Goal: Transaction & Acquisition: Purchase product/service

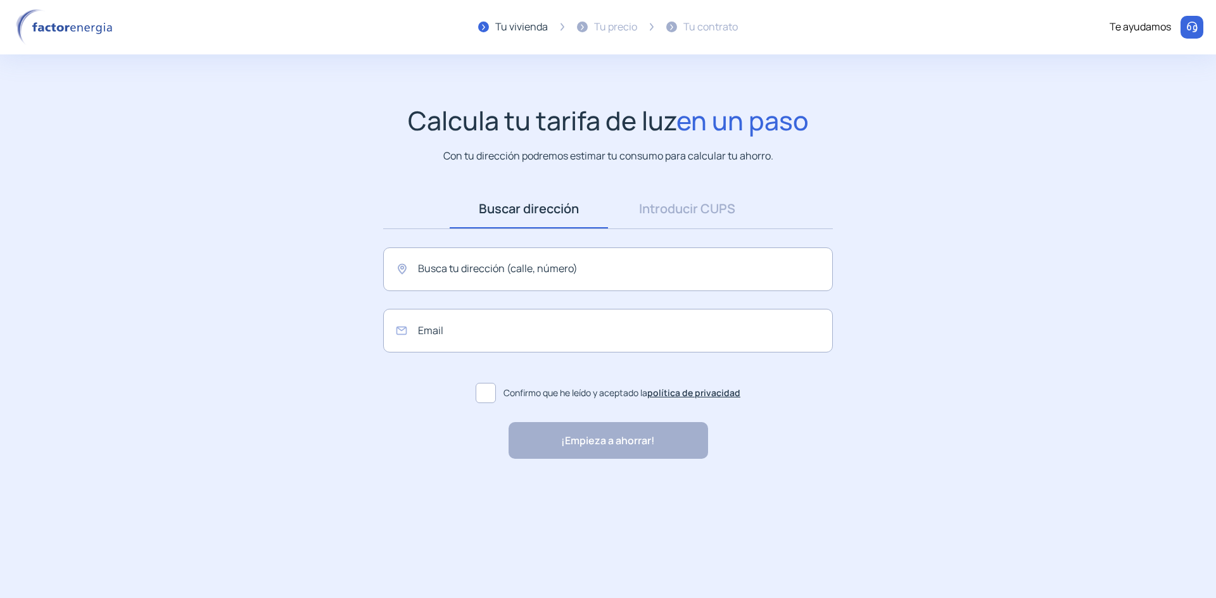
click at [663, 207] on link "Introducir CUPS" at bounding box center [687, 208] width 158 height 39
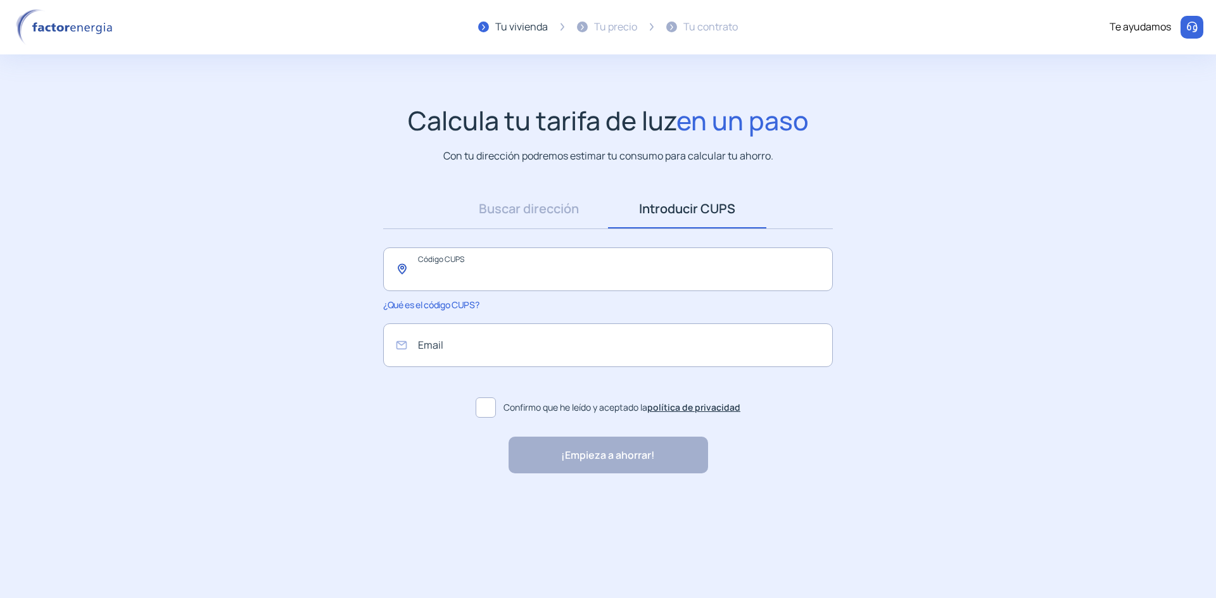
click at [510, 270] on input "text" at bounding box center [608, 270] width 450 height 44
paste input "**********"
type input "**********"
click at [484, 336] on input "email" at bounding box center [608, 346] width 450 height 44
type input "**********"
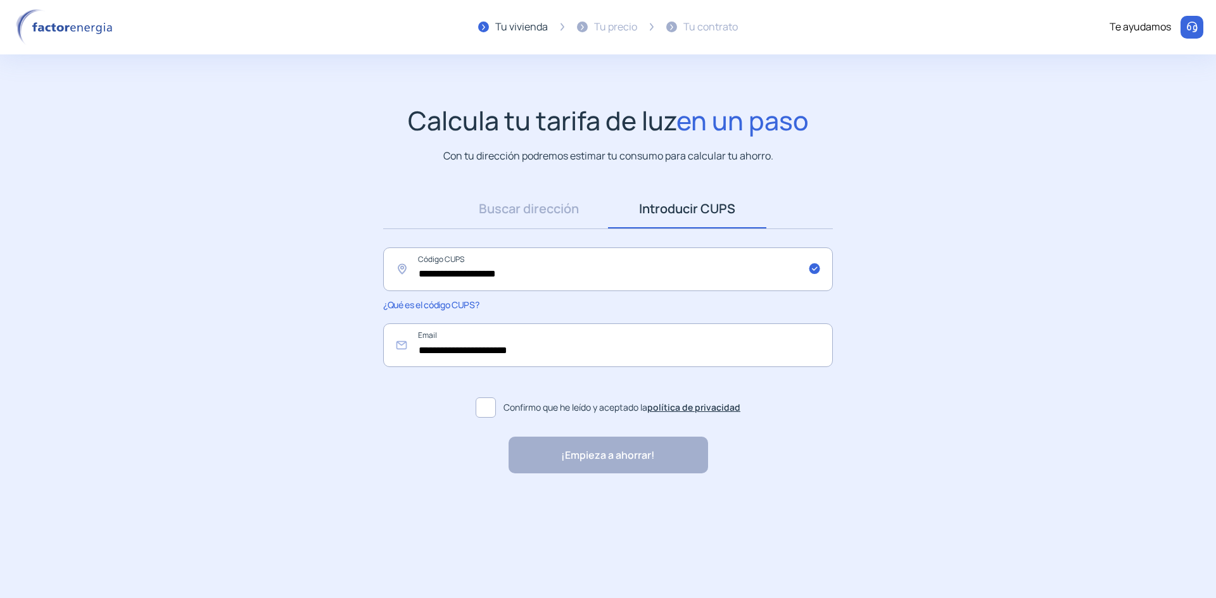
click at [484, 412] on span at bounding box center [486, 408] width 20 height 20
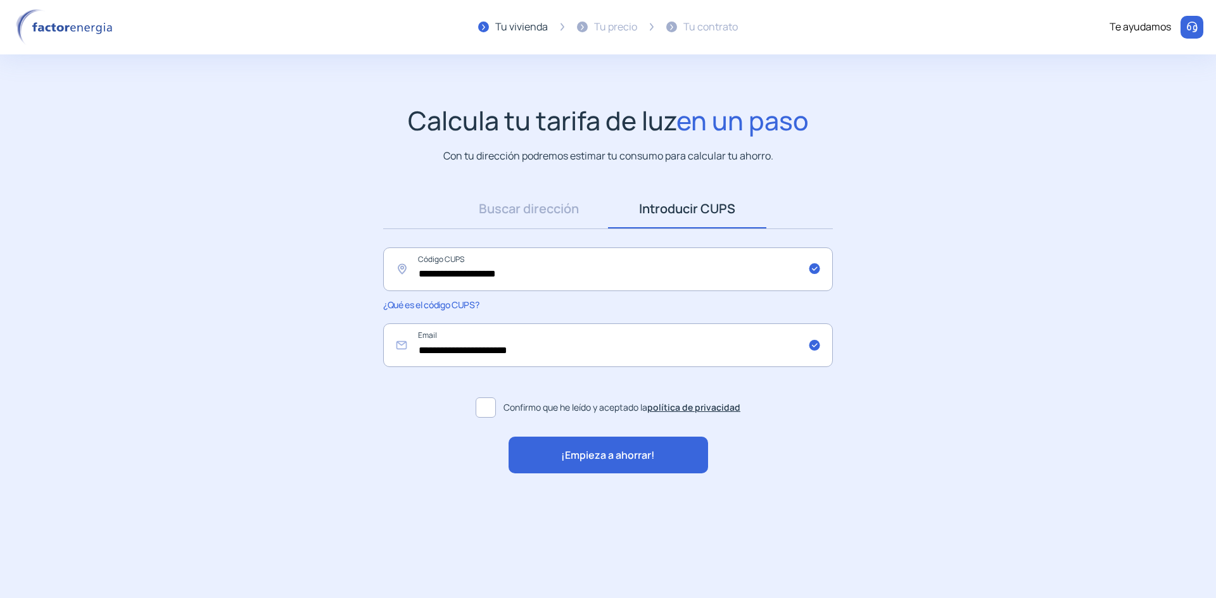
click at [578, 453] on span "¡Empieza a ahorrar!" at bounding box center [608, 456] width 94 height 16
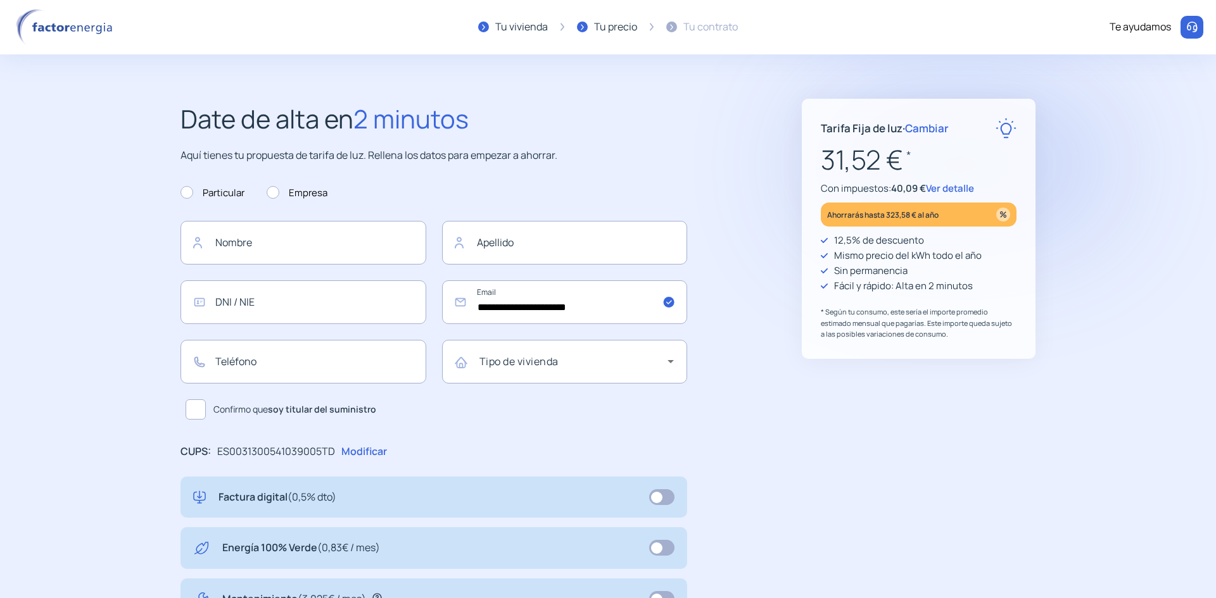
click at [929, 126] on span "Cambiar" at bounding box center [927, 128] width 44 height 15
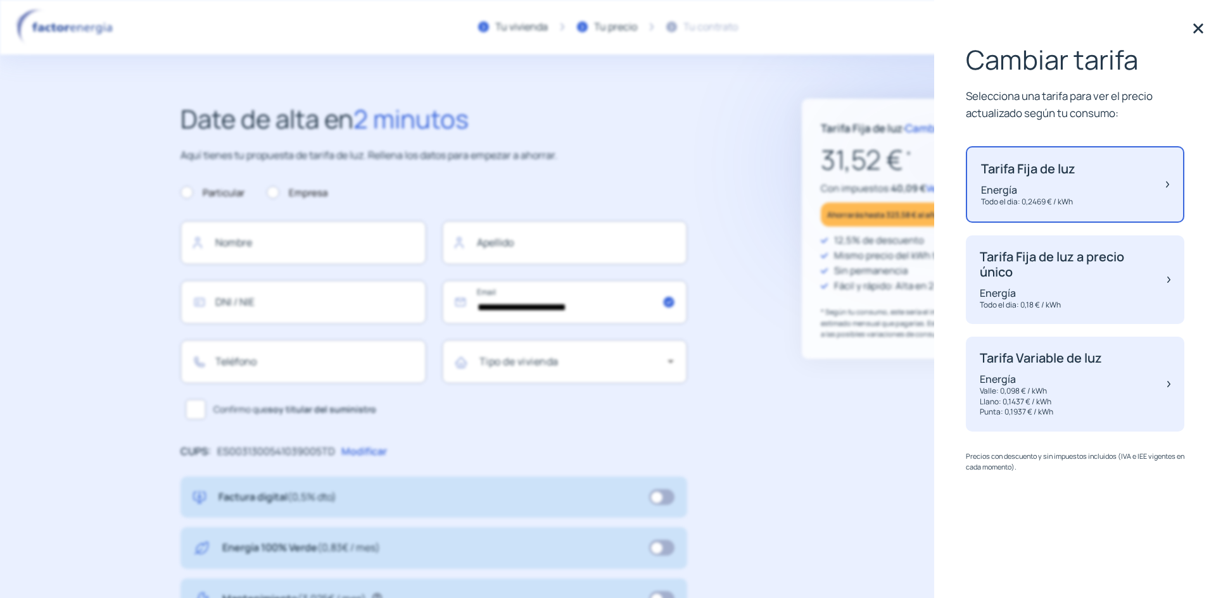
click at [1040, 281] on div "Tarifa Fija de luz a precio único Energía Todo el dia: 0,18 € / kWh" at bounding box center [1067, 280] width 175 height 61
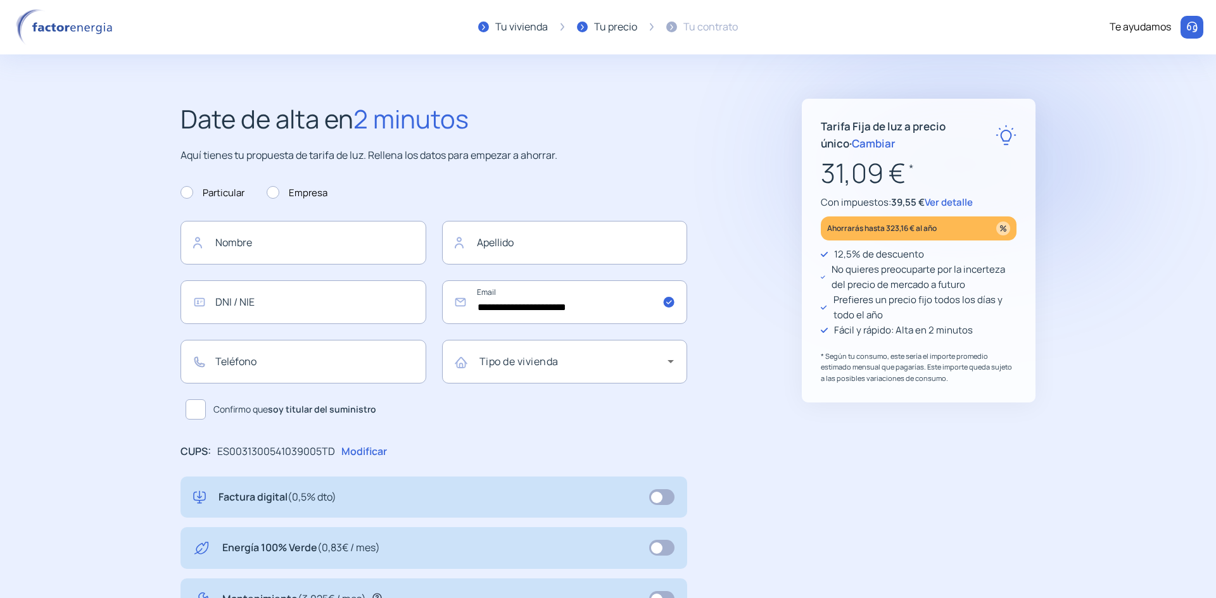
click at [852, 139] on span "Cambiar" at bounding box center [874, 143] width 44 height 15
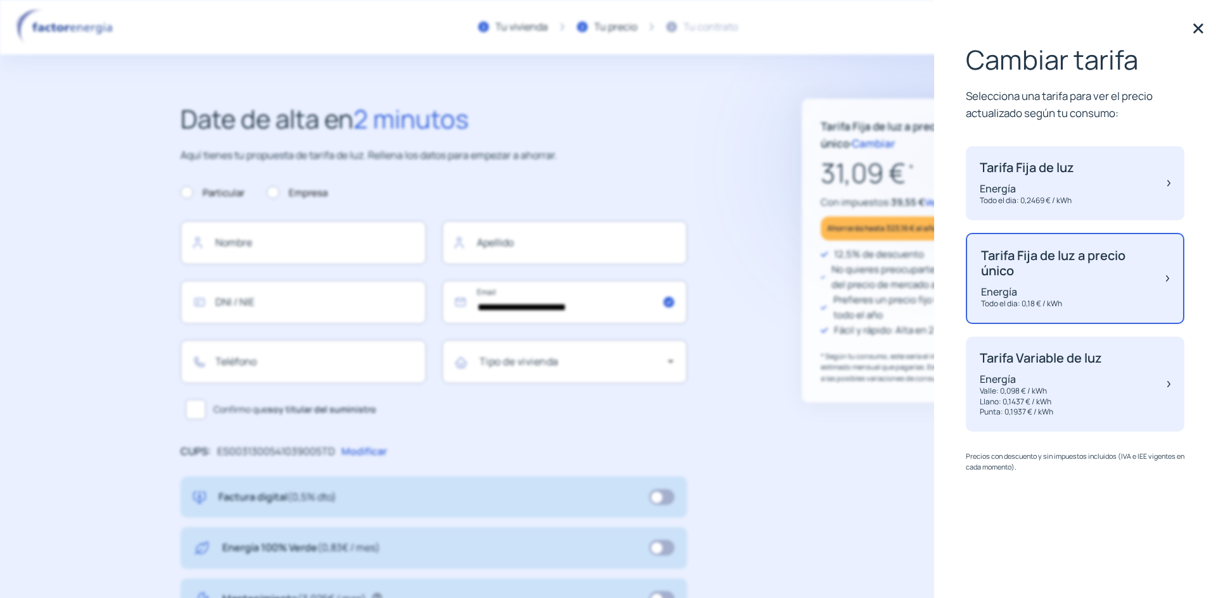
click at [1035, 395] on p "Valle: 0,098 € / kWh" at bounding box center [1041, 391] width 122 height 11
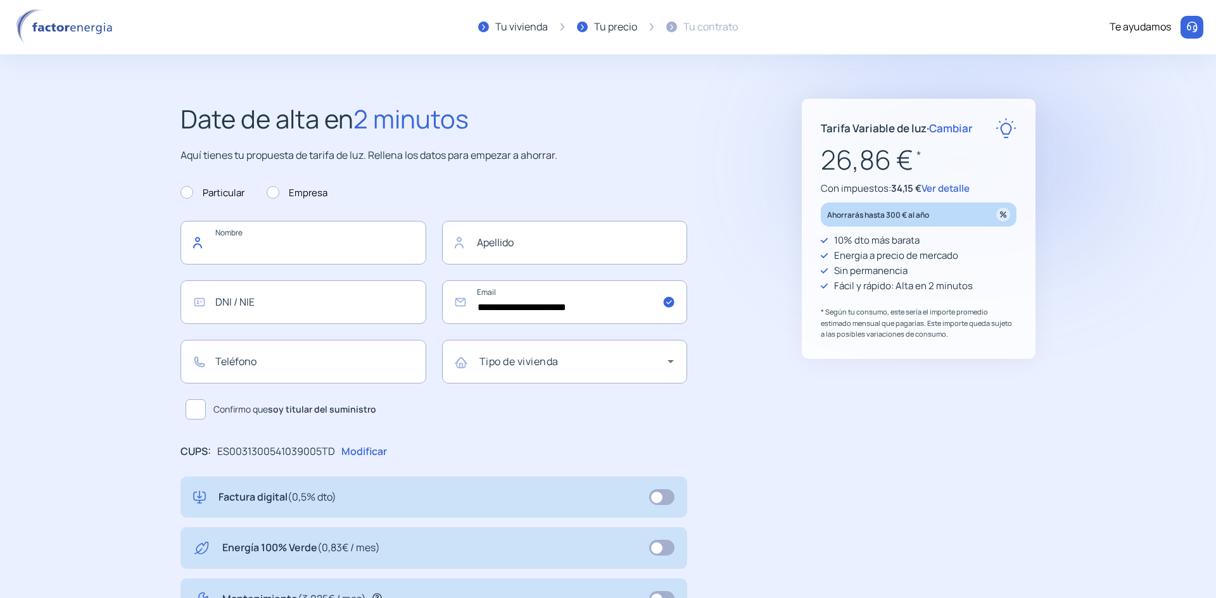
click at [397, 247] on input "text" at bounding box center [303, 243] width 246 height 44
type input "*****"
type input "**********"
click at [306, 297] on input "text" at bounding box center [303, 303] width 246 height 44
type input "*********"
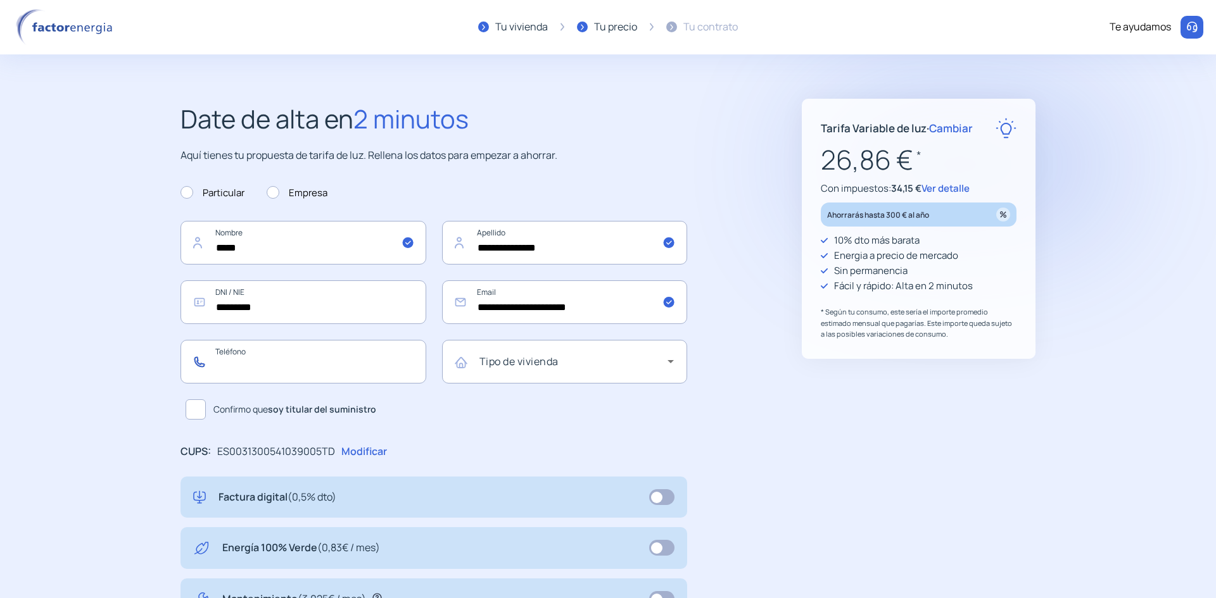
click at [284, 369] on input "text" at bounding box center [303, 362] width 246 height 44
type input "*********"
click at [202, 415] on span at bounding box center [196, 410] width 20 height 20
click at [528, 377] on div "Tipo de vivienda" at bounding box center [576, 362] width 195 height 36
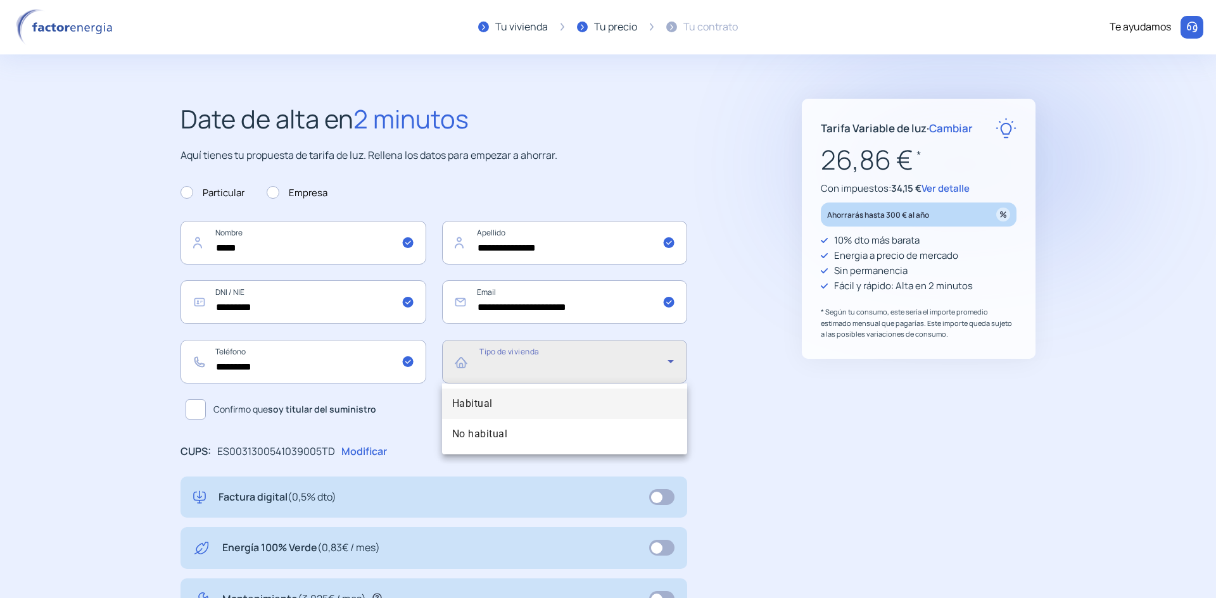
click at [514, 408] on mat-option "Habitual" at bounding box center [565, 404] width 246 height 30
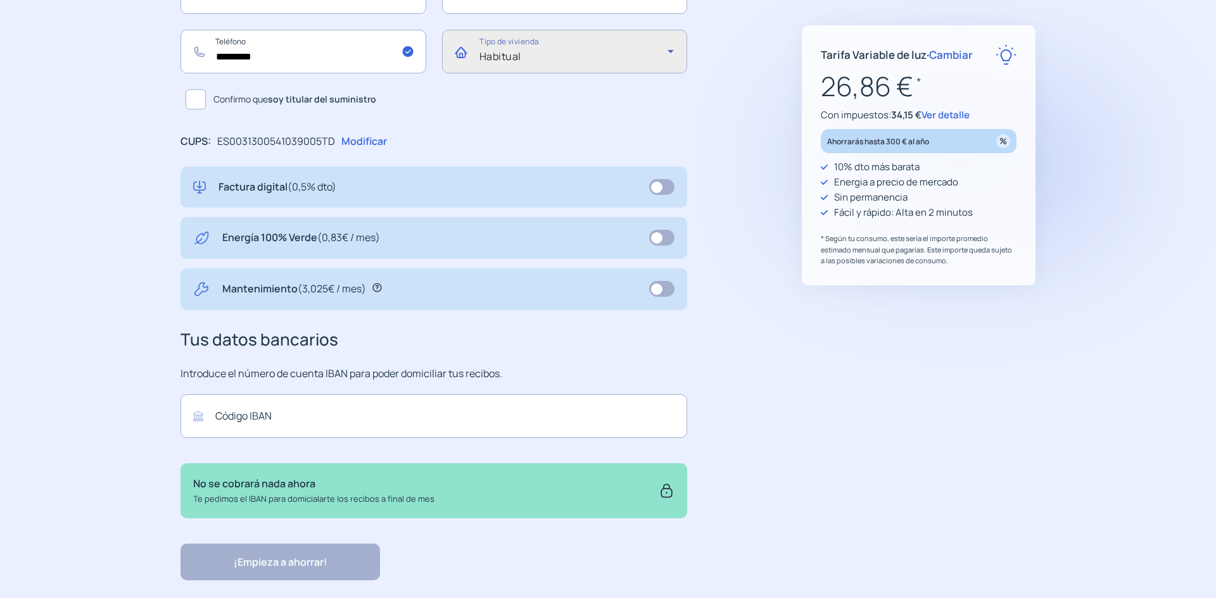
scroll to position [317, 0]
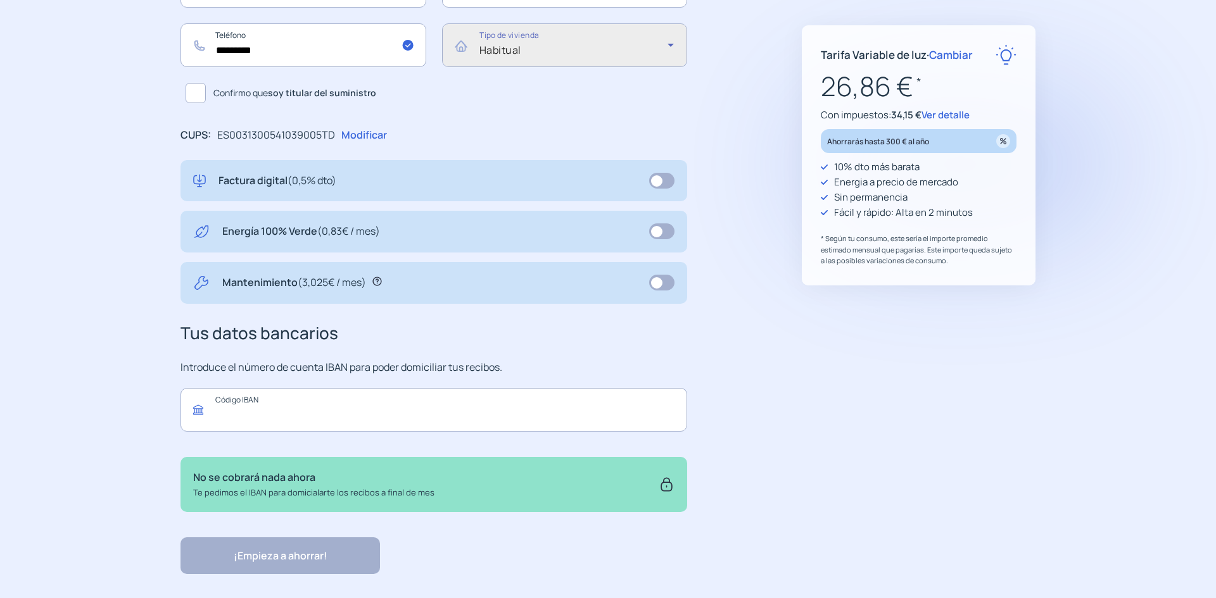
click at [285, 410] on input "text" at bounding box center [433, 410] width 507 height 44
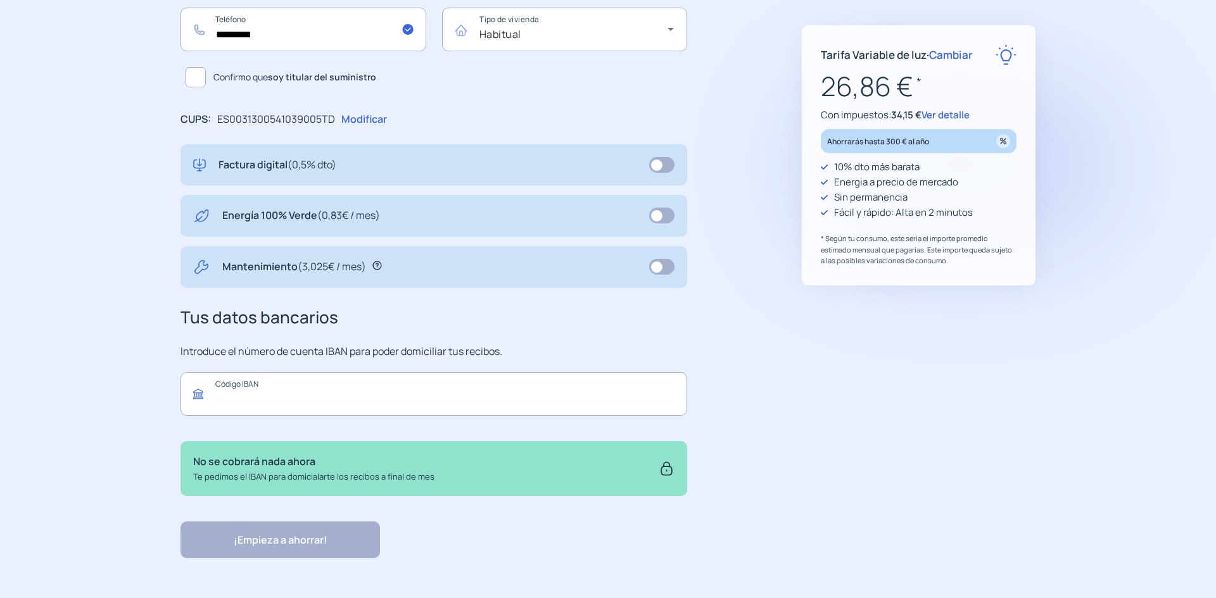
scroll to position [337, 0]
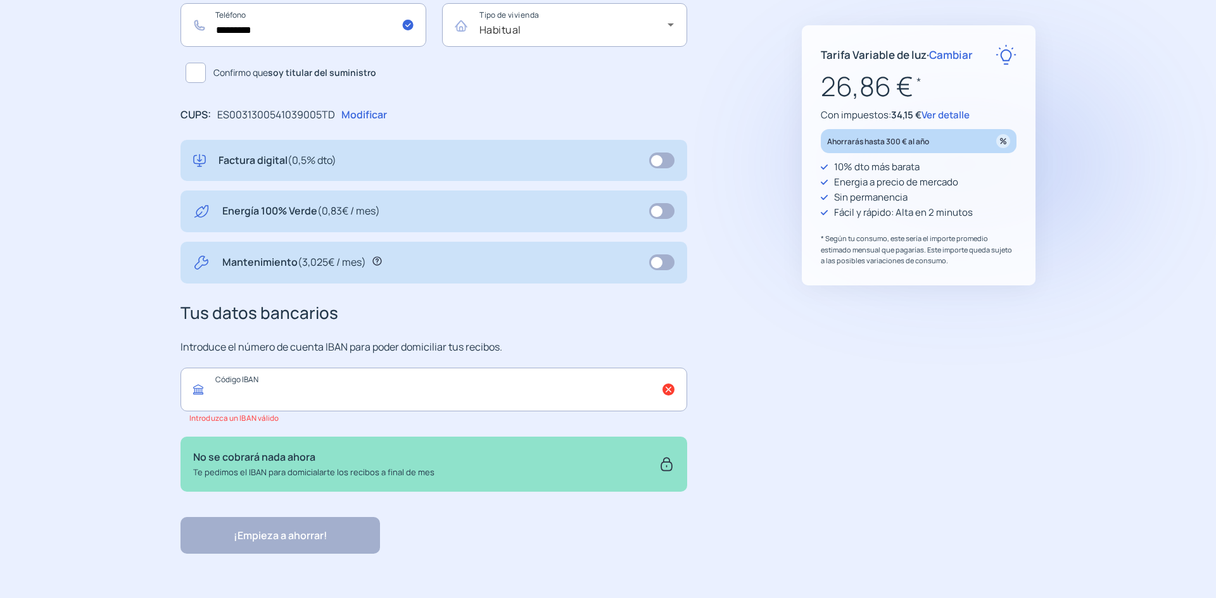
click at [365, 398] on input "text" at bounding box center [433, 390] width 507 height 44
paste input "**********"
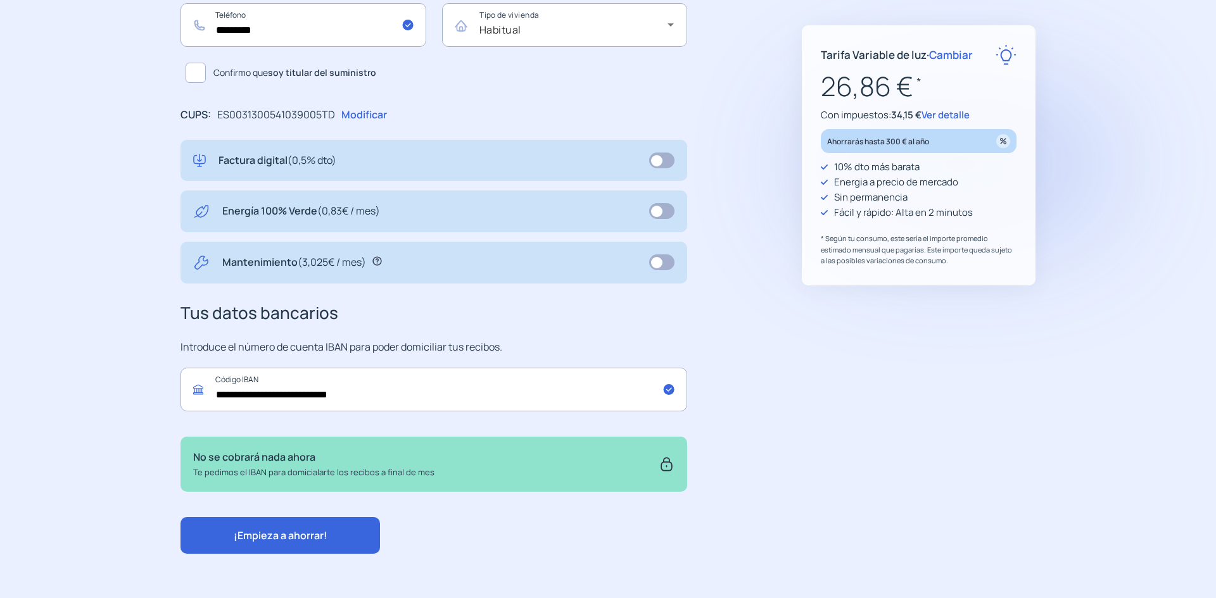
type input "**********"
click at [376, 261] on icon at bounding box center [376, 260] width 9 height 9
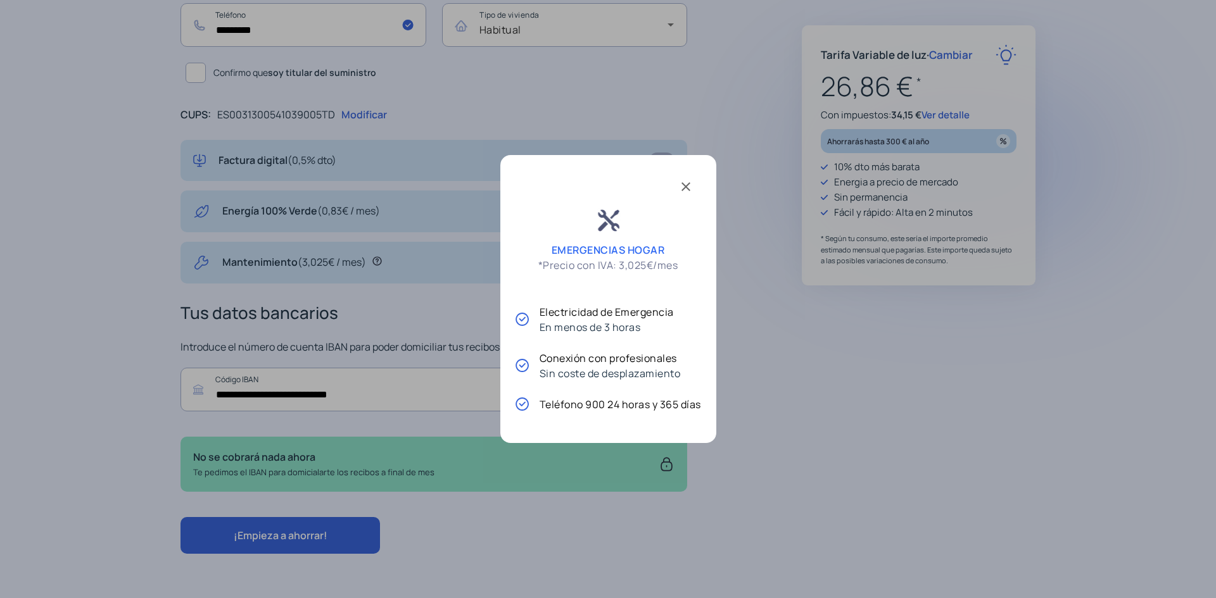
scroll to position [0, 0]
click at [690, 184] on span at bounding box center [686, 185] width 30 height 30
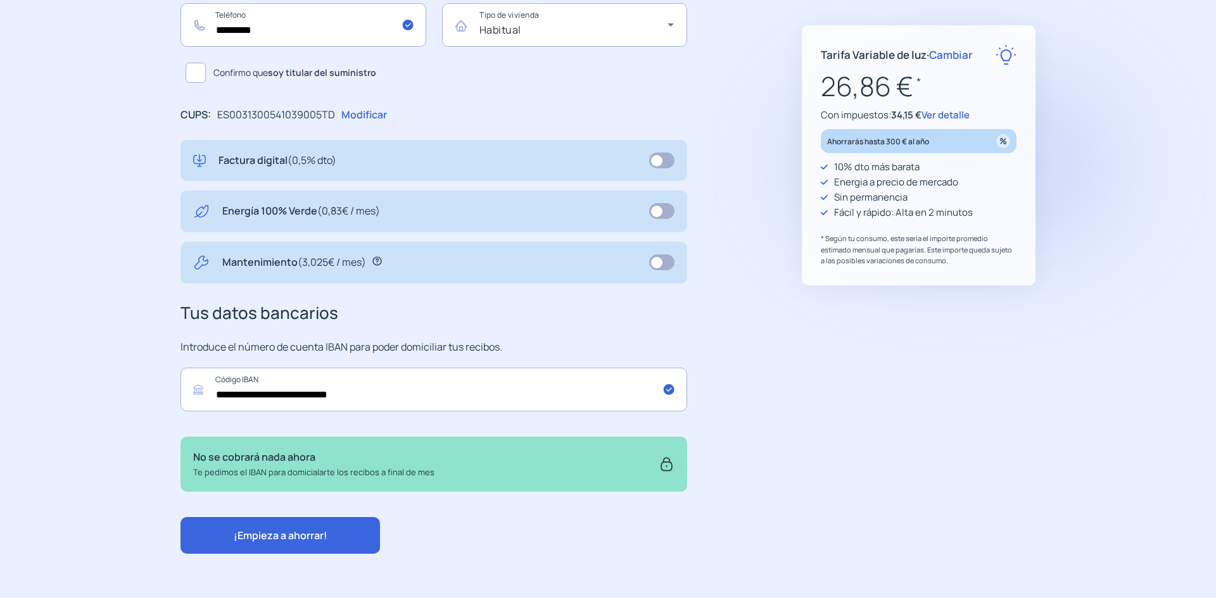
click at [322, 532] on span "¡Empieza a ahorrar!" at bounding box center [281, 536] width 94 height 14
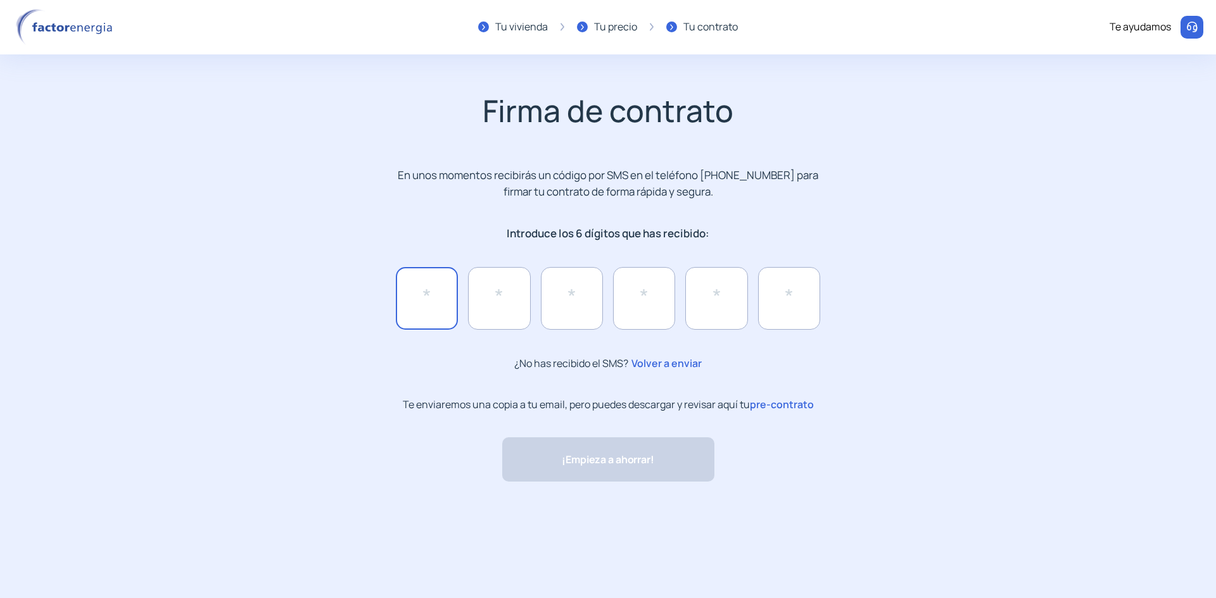
click at [427, 291] on input "text" at bounding box center [427, 298] width 62 height 62
type input "*"
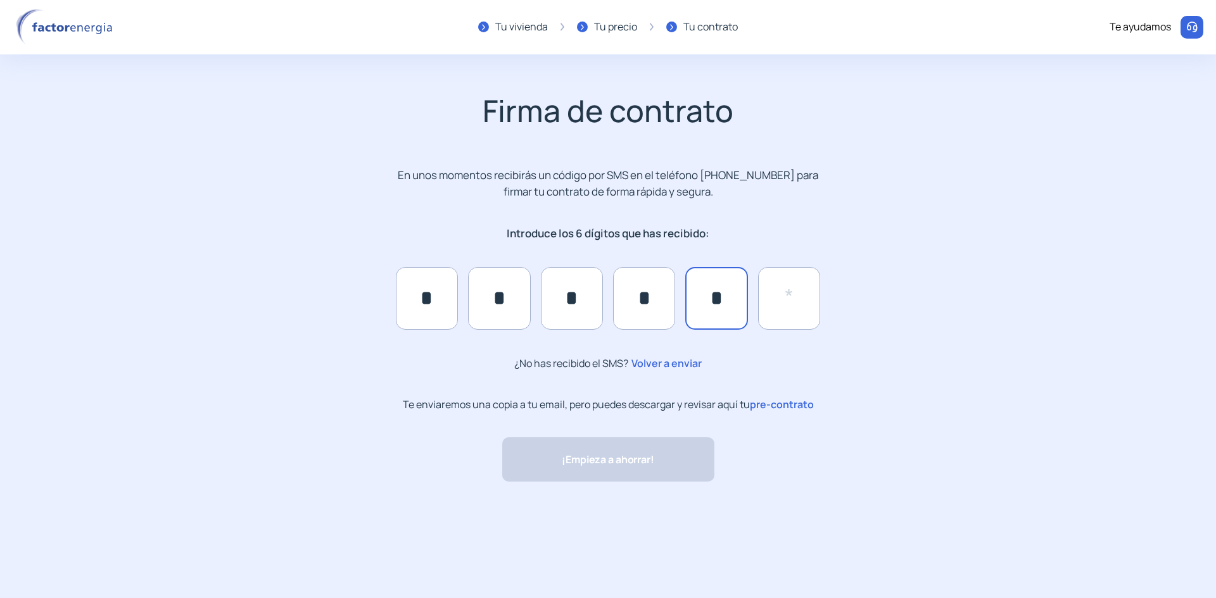
type input "*"
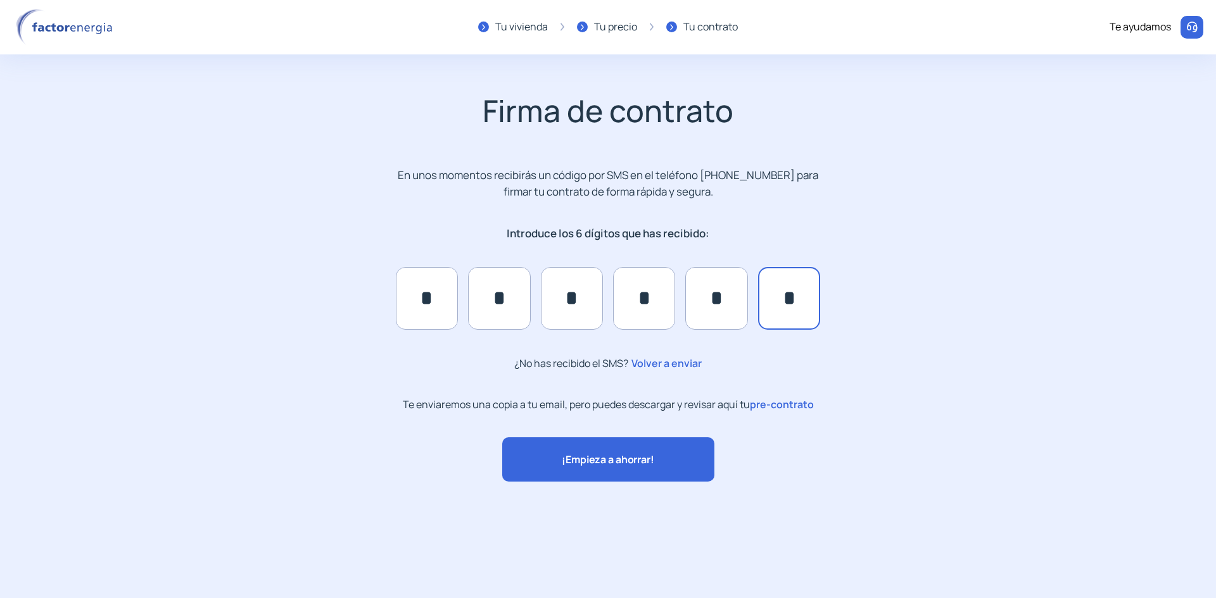
type input "*"
click at [647, 465] on span "¡Empieza a ahorrar!" at bounding box center [608, 460] width 92 height 16
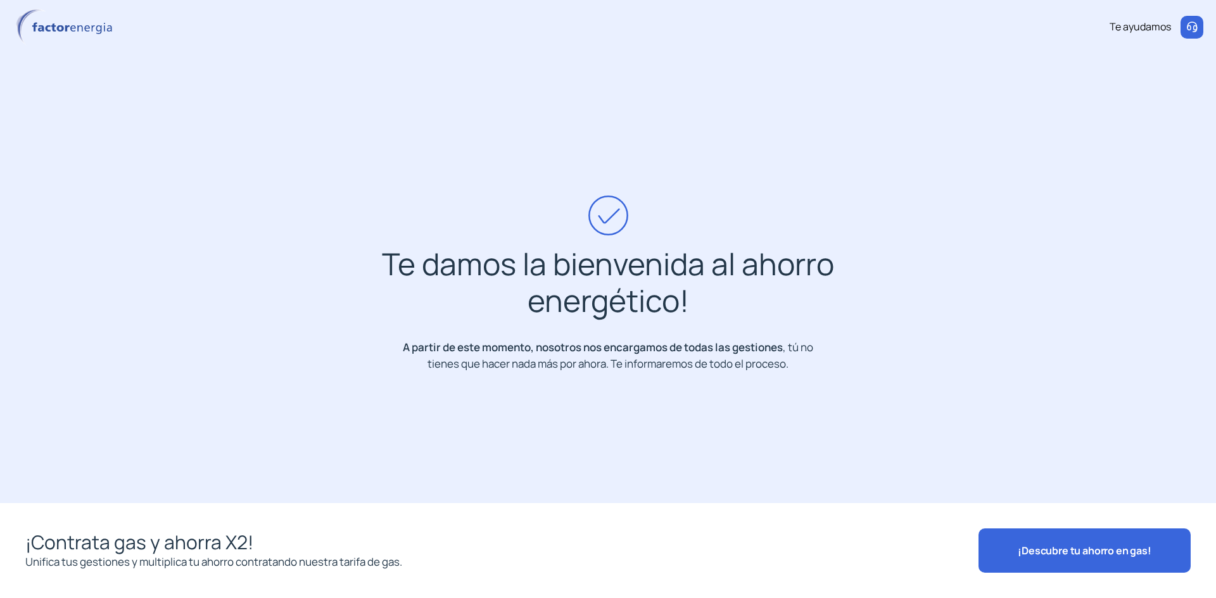
click at [1046, 548] on span "¡Descubre tu ahorro en gas!" at bounding box center [1085, 551] width 134 height 14
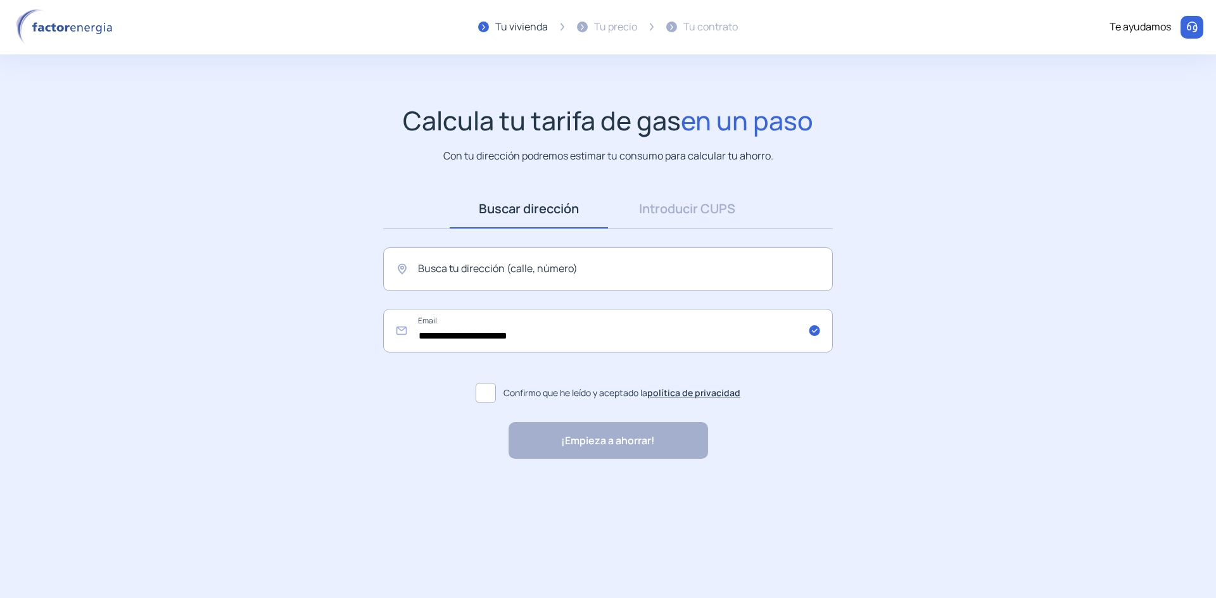
click at [667, 204] on link "Introducir CUPS" at bounding box center [687, 208] width 158 height 39
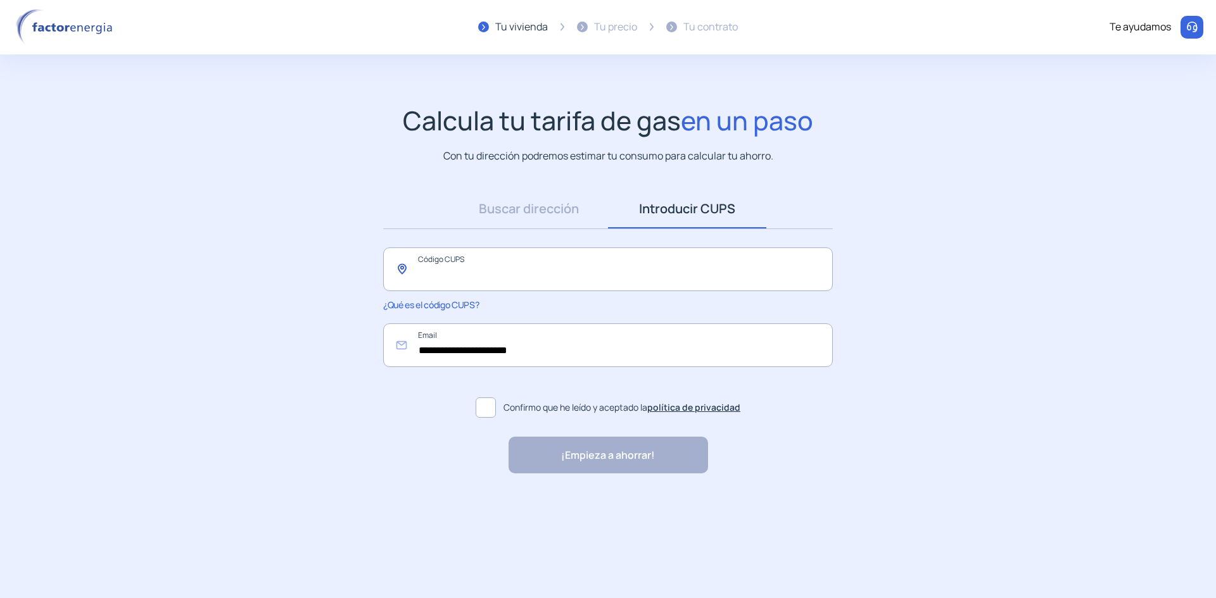
click at [460, 272] on input "text" at bounding box center [608, 270] width 450 height 44
paste input "**********"
type input "**********"
click at [487, 410] on span at bounding box center [486, 408] width 20 height 20
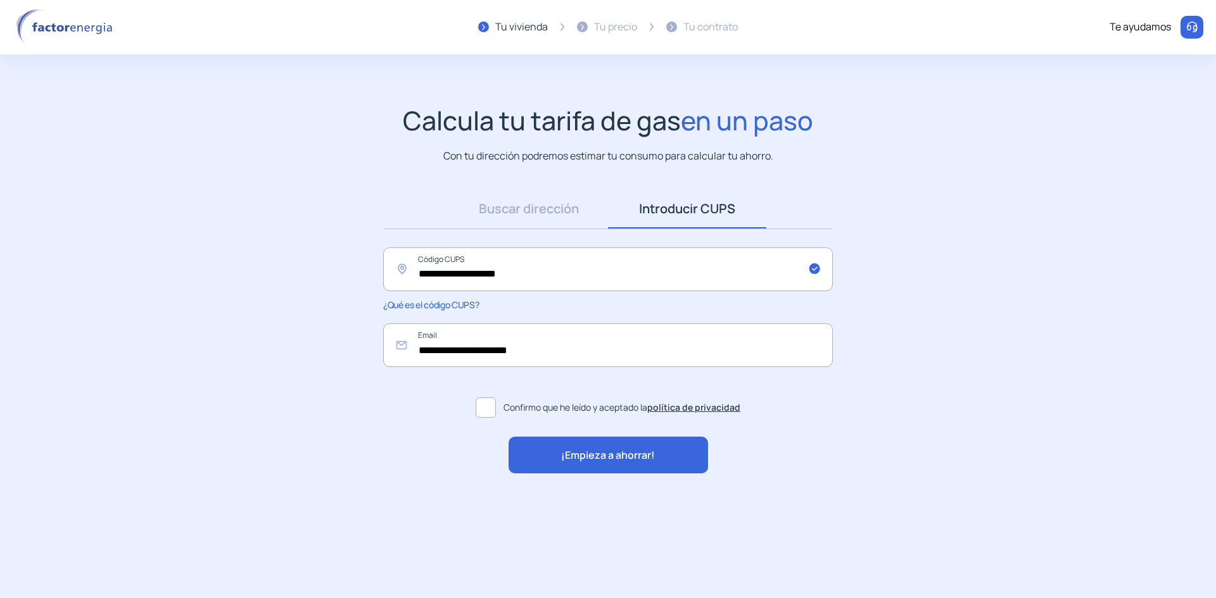
click at [597, 459] on span "¡Empieza a ahorrar!" at bounding box center [608, 456] width 94 height 16
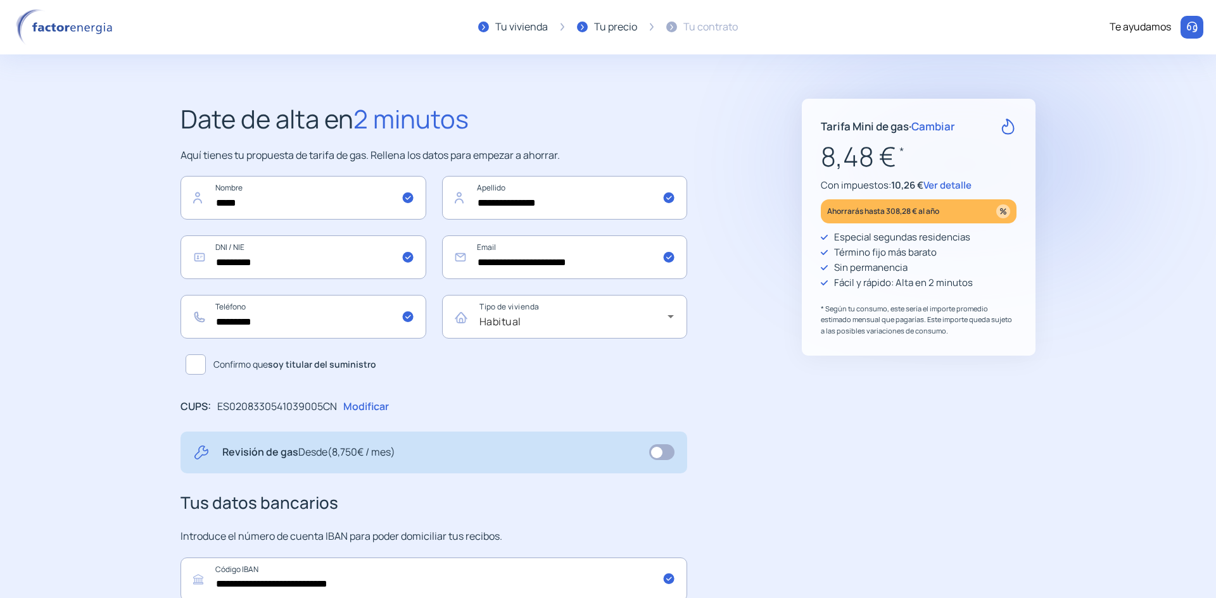
click at [198, 363] on span at bounding box center [196, 365] width 20 height 20
click at [930, 127] on span "Cambiar" at bounding box center [933, 126] width 44 height 15
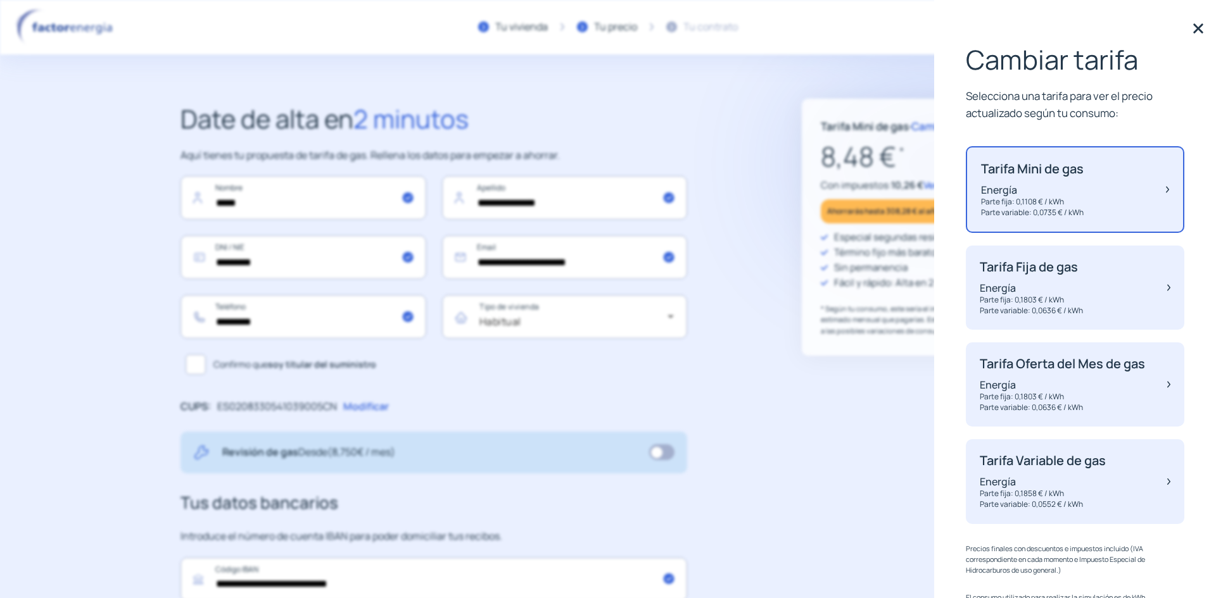
click at [1014, 279] on div "Tarifa Fija de gas Energía Parte fija: 0,1803 € / kWh Parte variable: 0,0636 € …" at bounding box center [1031, 288] width 103 height 56
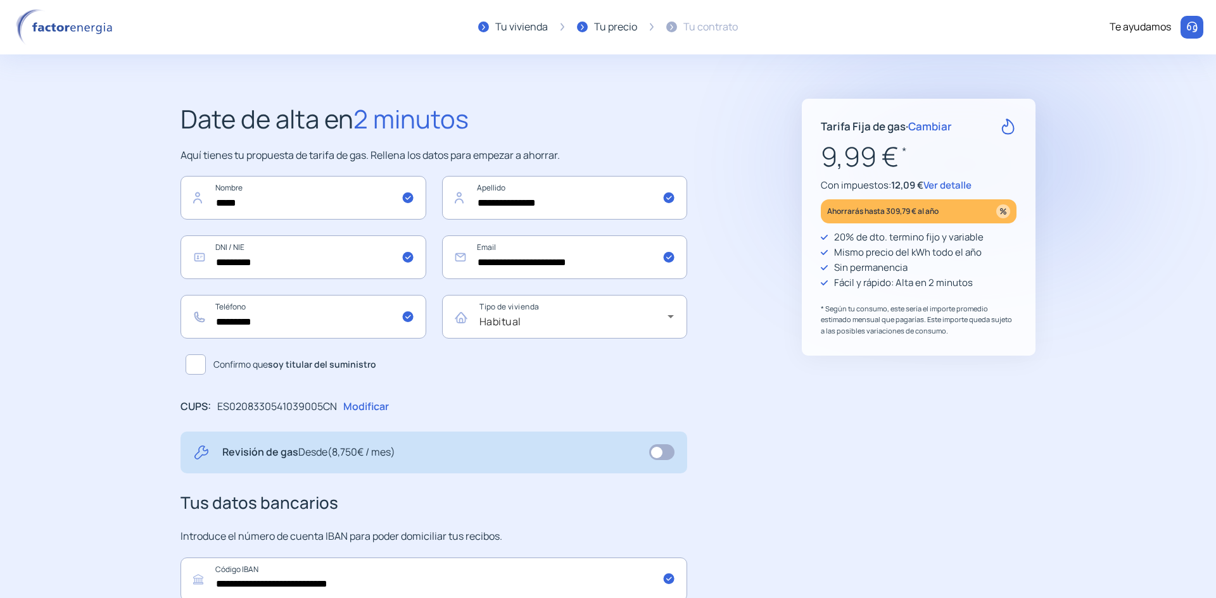
click at [933, 122] on span "Cambiar" at bounding box center [930, 126] width 44 height 15
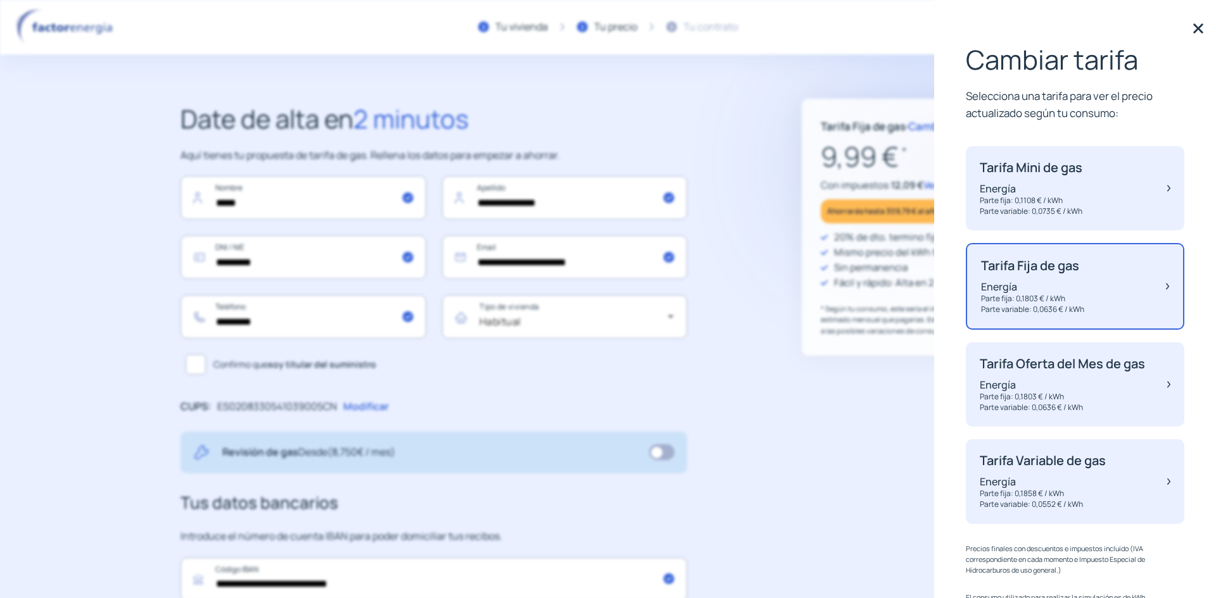
click at [1041, 390] on div "Tarifa Oferta del Mes de gas Energía Parte fija: 0,1803 € / kWh Parte variable:…" at bounding box center [1062, 385] width 165 height 56
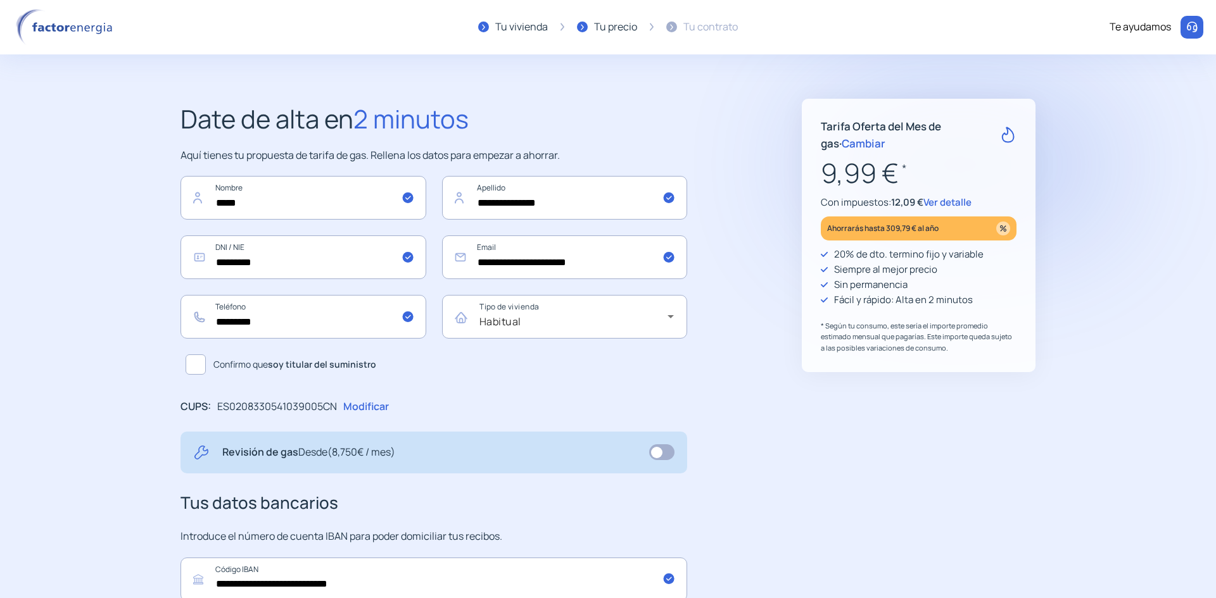
click at [843, 141] on span "Cambiar" at bounding box center [864, 143] width 44 height 15
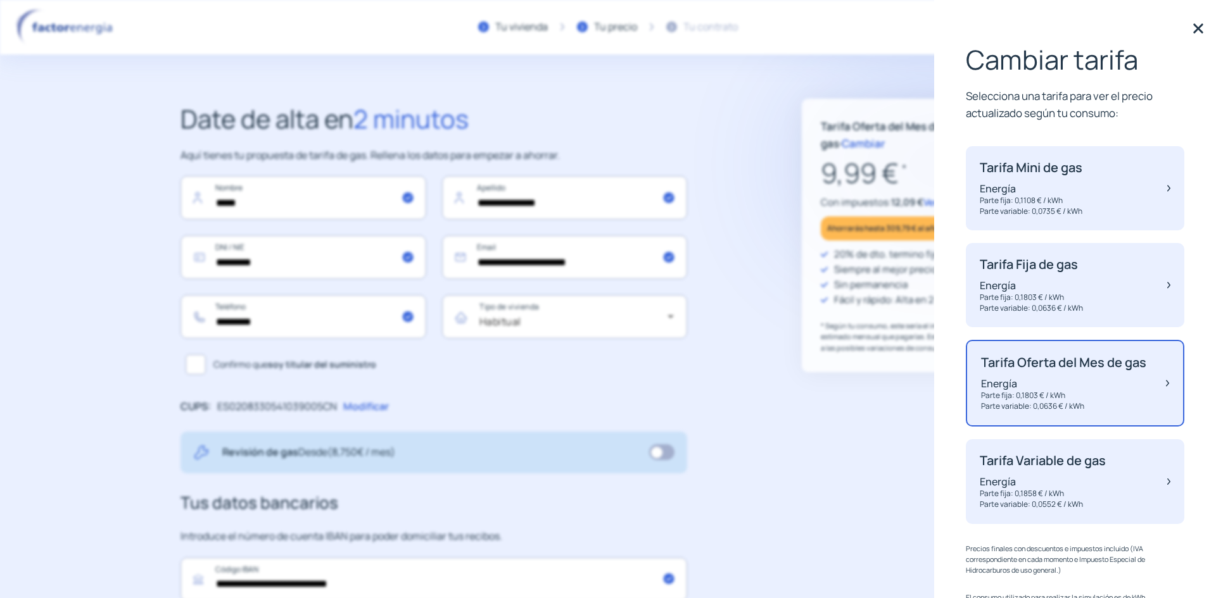
click at [1067, 489] on p "Energía" at bounding box center [1043, 482] width 126 height 14
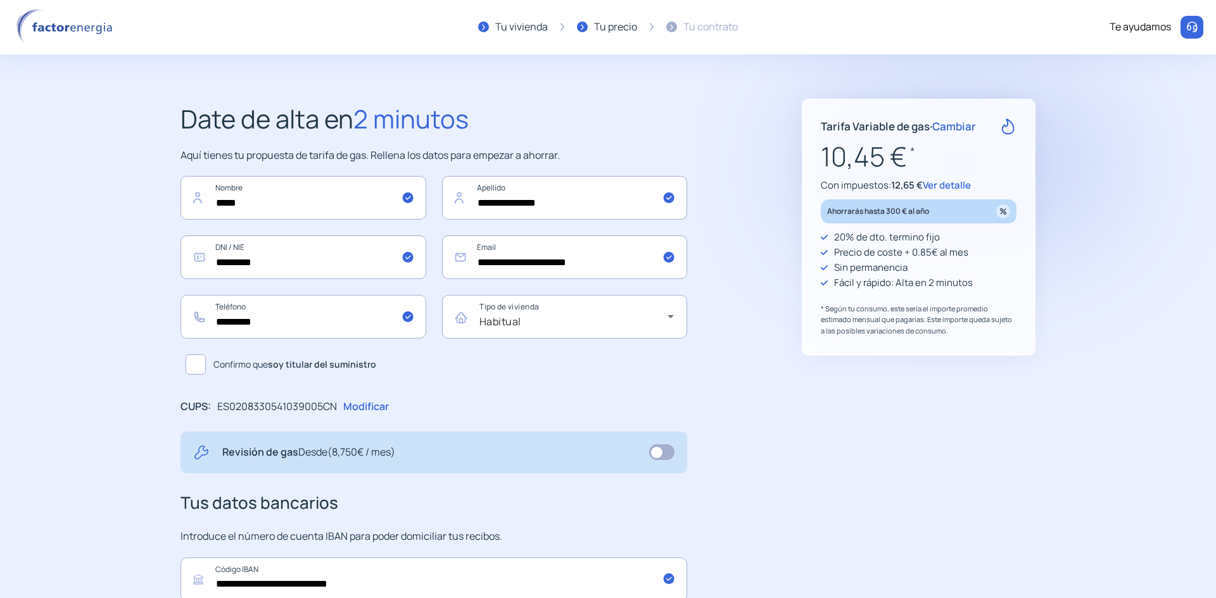
click at [959, 184] on span "Ver detalle" at bounding box center [947, 185] width 48 height 13
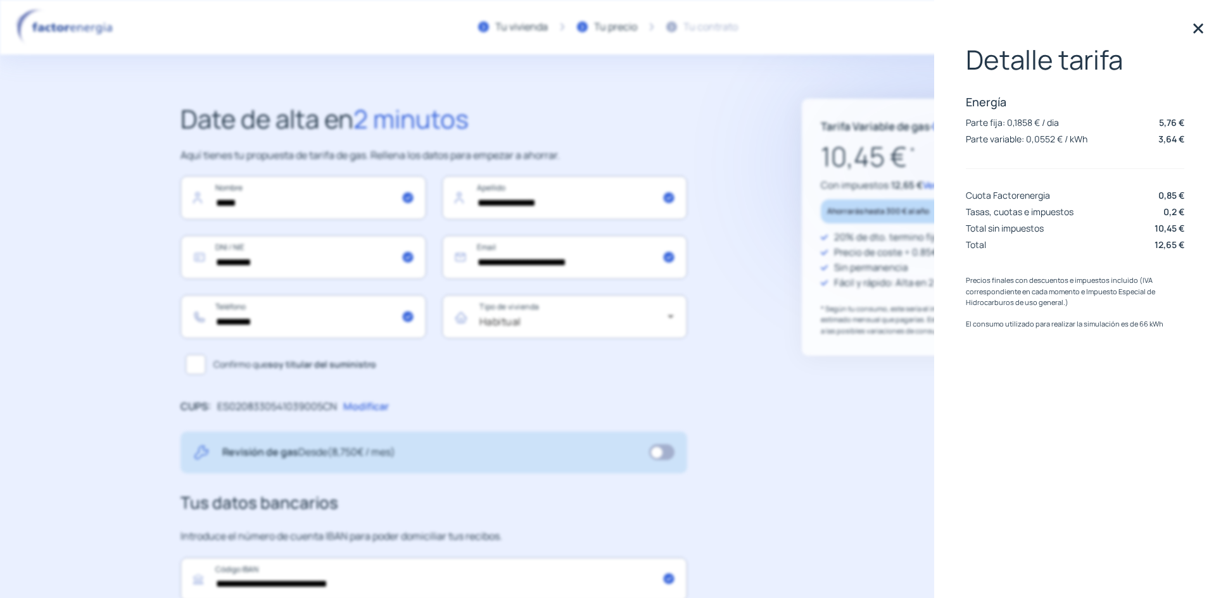
click at [1196, 33] on img at bounding box center [1198, 28] width 19 height 19
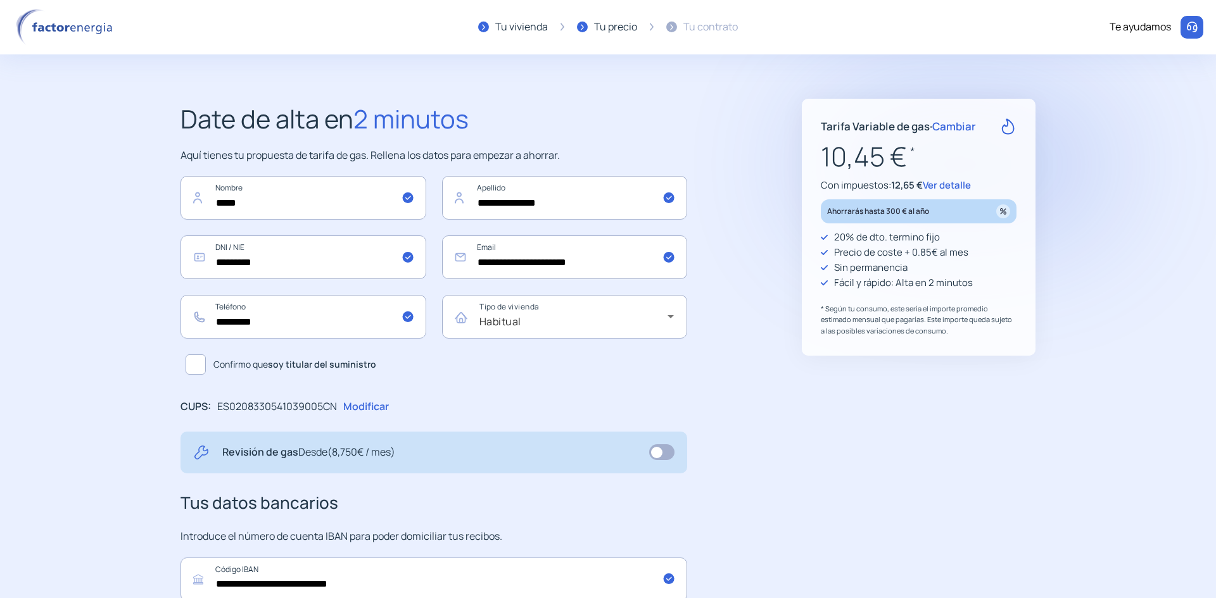
click at [958, 130] on span "Cambiar" at bounding box center [954, 126] width 44 height 15
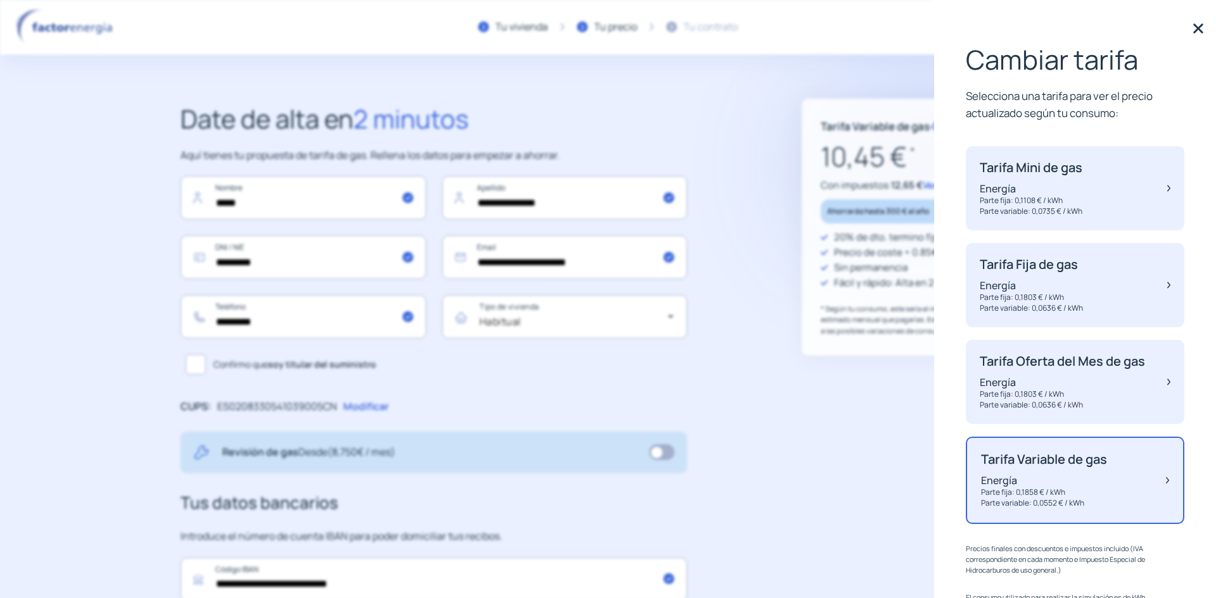
click at [1046, 269] on p "Tarifa Fija de gas" at bounding box center [1031, 264] width 103 height 15
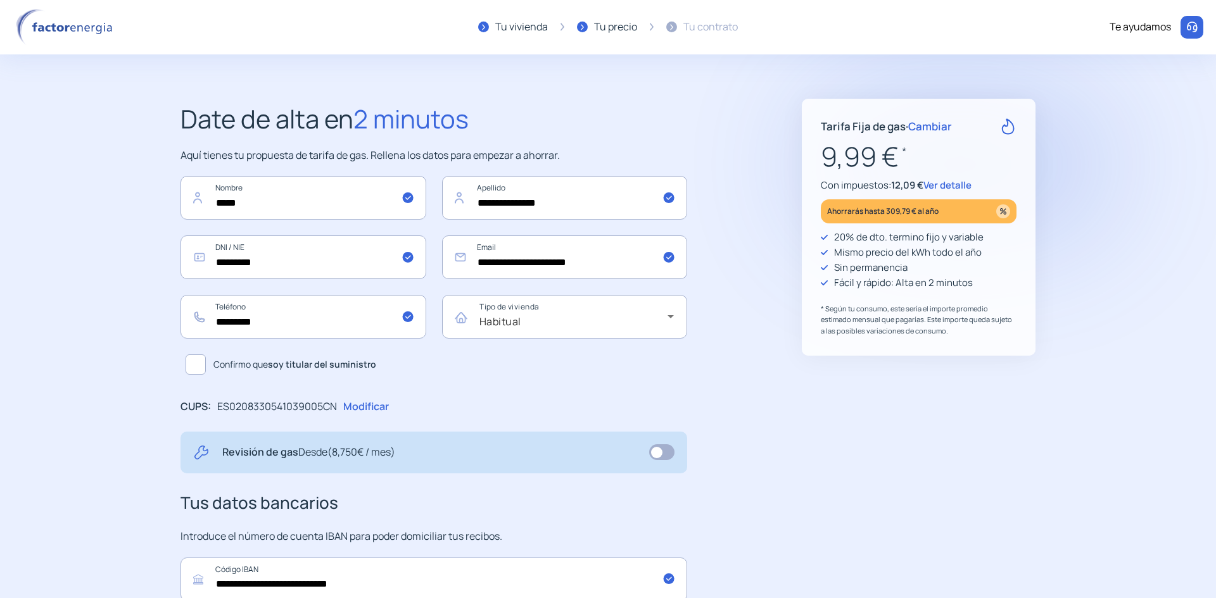
click at [950, 184] on span "Ver detalle" at bounding box center [947, 185] width 48 height 13
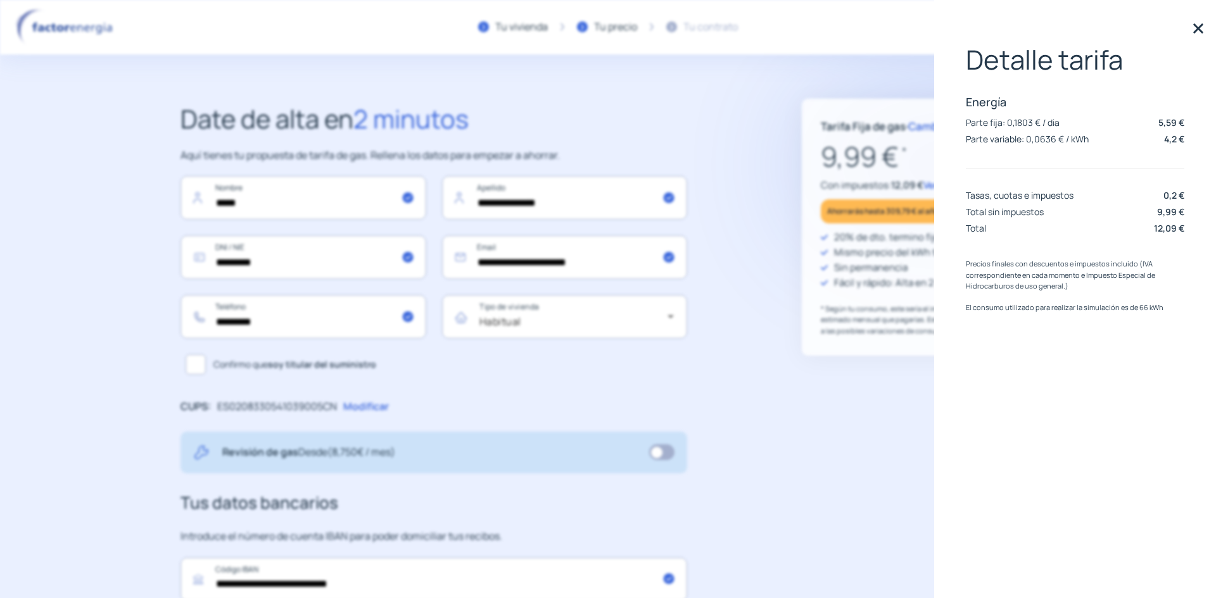
click at [1200, 28] on img at bounding box center [1198, 28] width 19 height 19
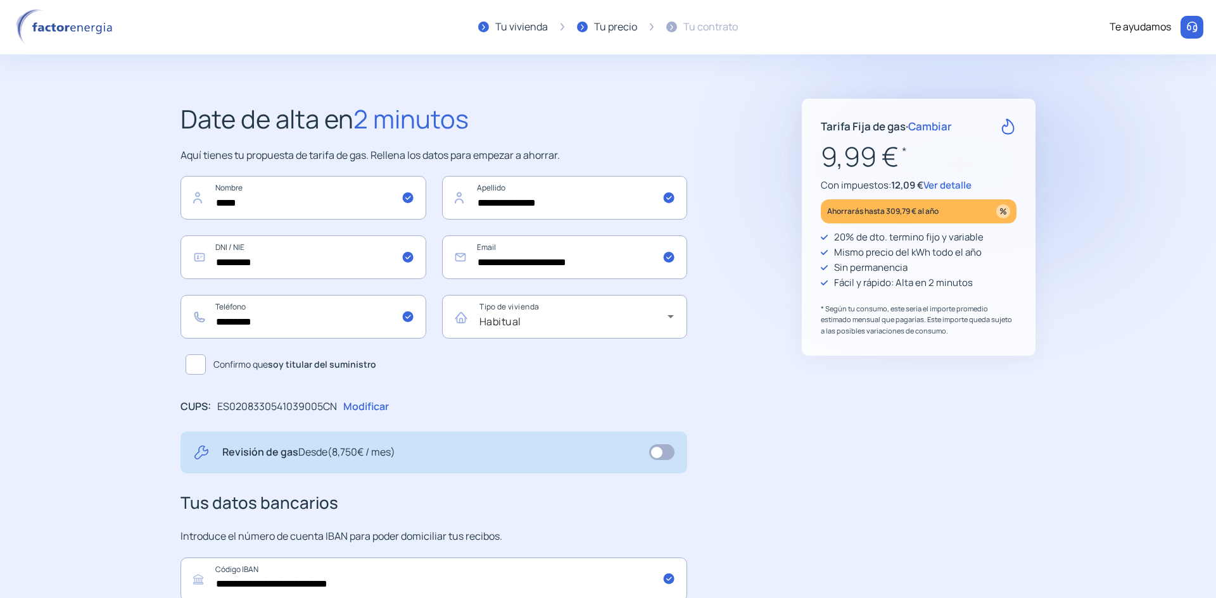
click at [935, 184] on span "Ver detalle" at bounding box center [947, 185] width 48 height 13
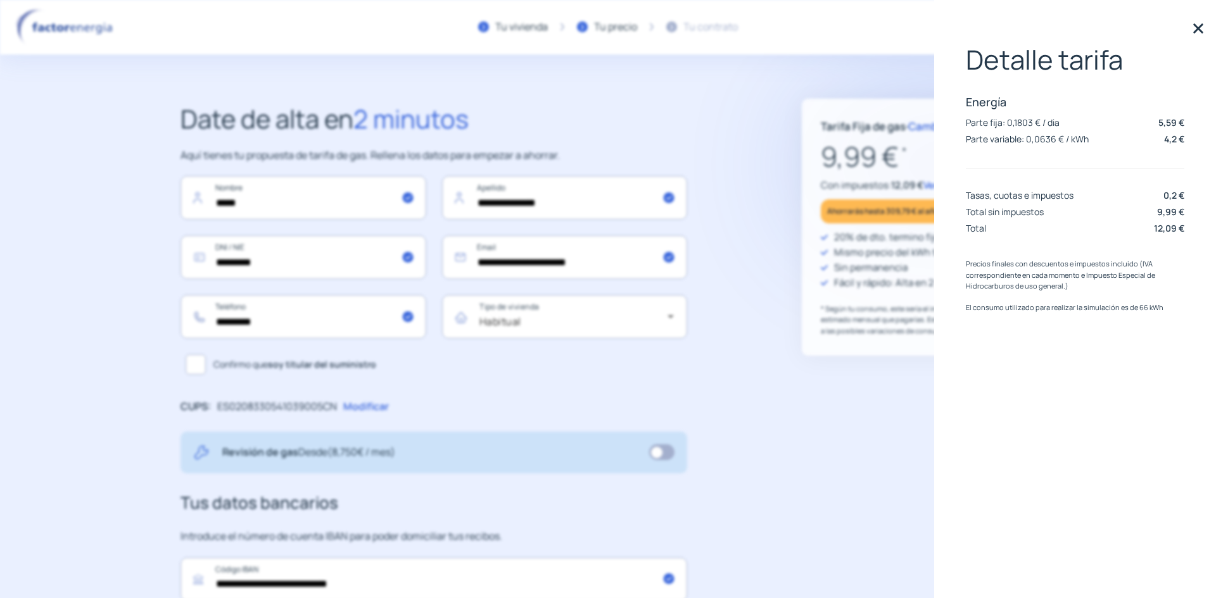
click at [1199, 32] on img at bounding box center [1198, 28] width 19 height 19
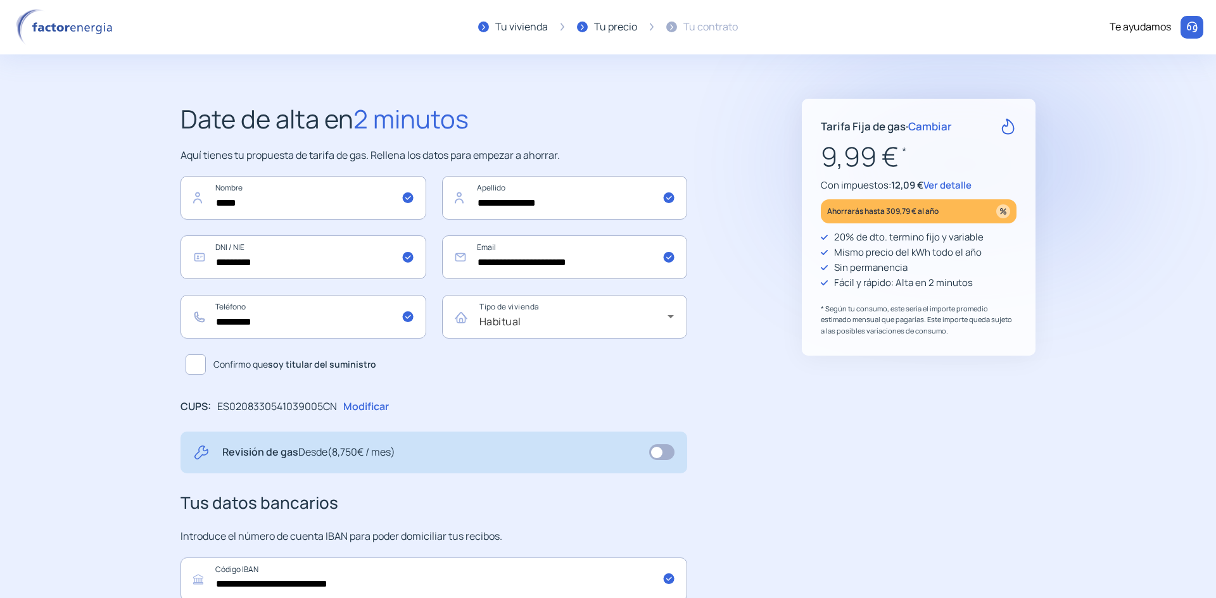
click at [933, 123] on span "Cambiar" at bounding box center [930, 126] width 44 height 15
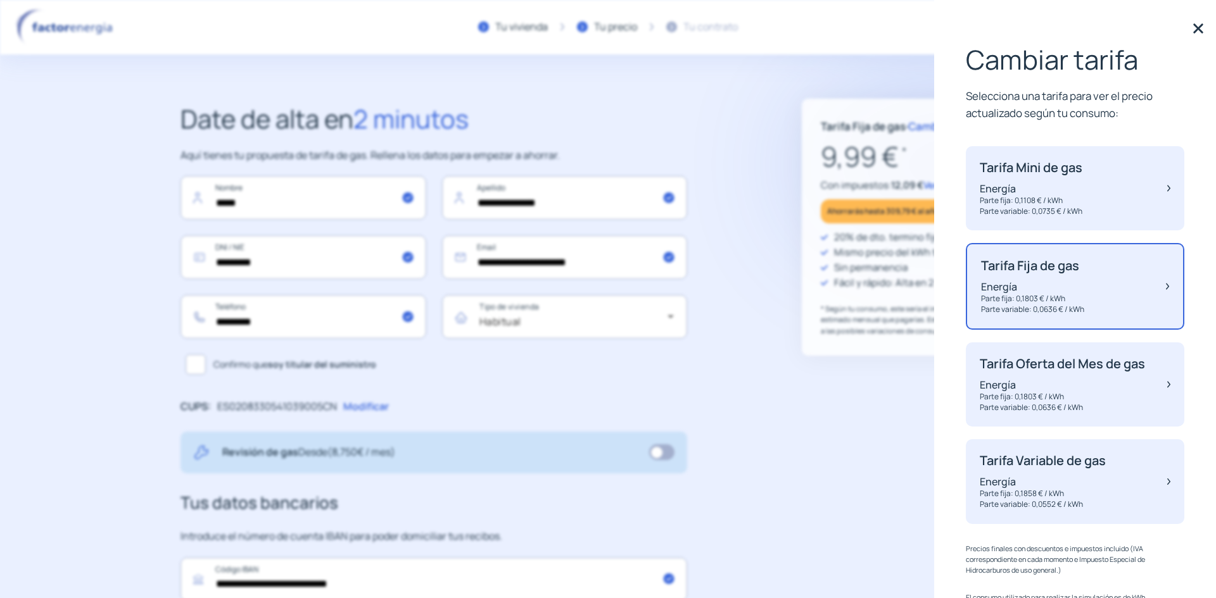
click at [1023, 489] on p "Energía" at bounding box center [1043, 482] width 126 height 14
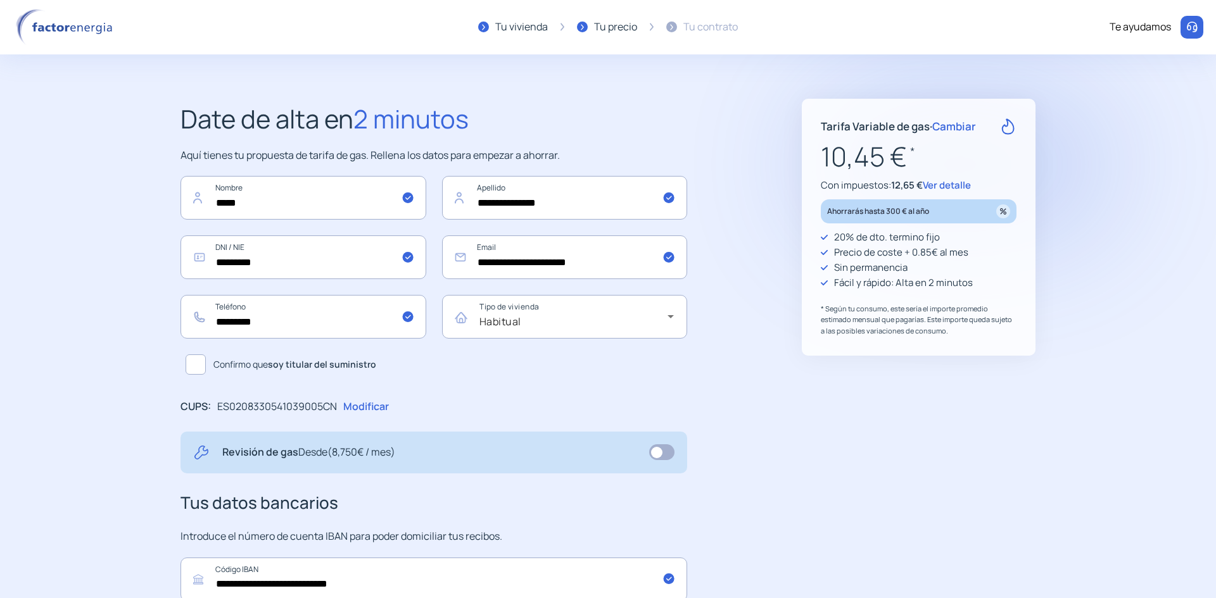
click at [955, 127] on span "Cambiar" at bounding box center [954, 126] width 44 height 15
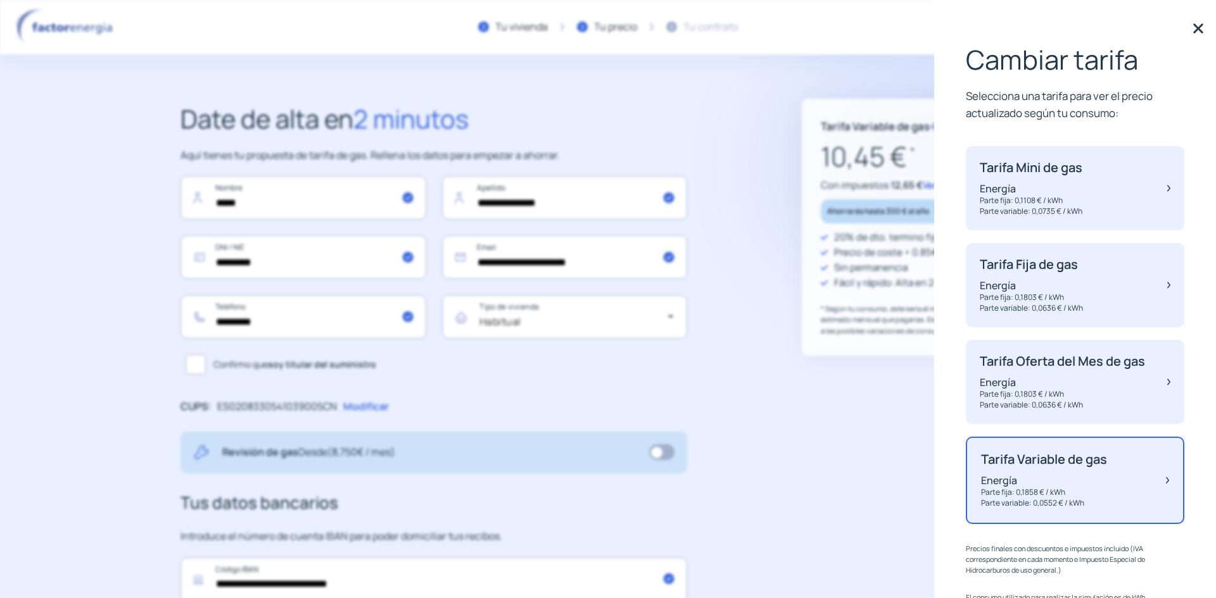
click at [1049, 369] on p "Tarifa Oferta del Mes de gas" at bounding box center [1062, 361] width 165 height 15
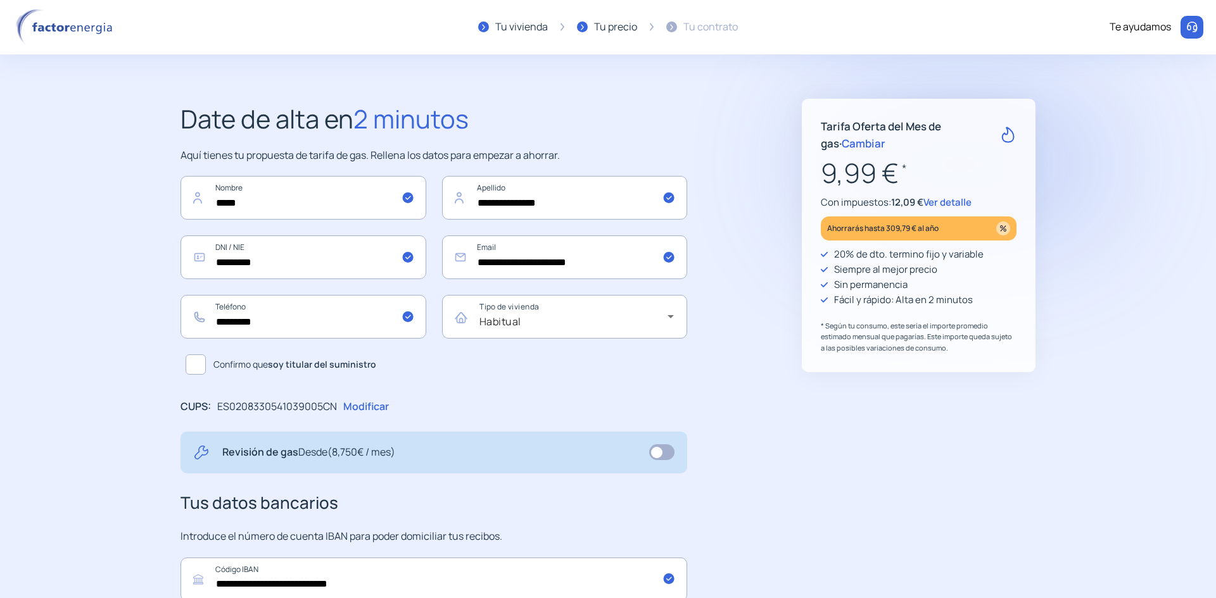
click at [949, 199] on span "Ver detalle" at bounding box center [947, 202] width 48 height 13
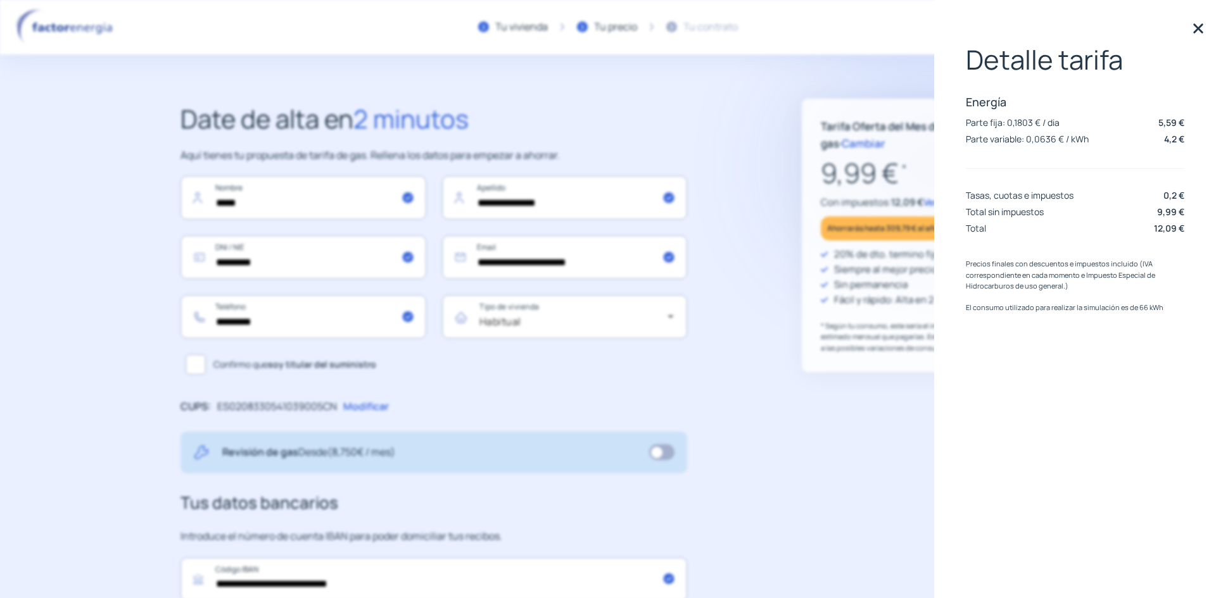
click at [1193, 27] on img at bounding box center [1198, 28] width 19 height 19
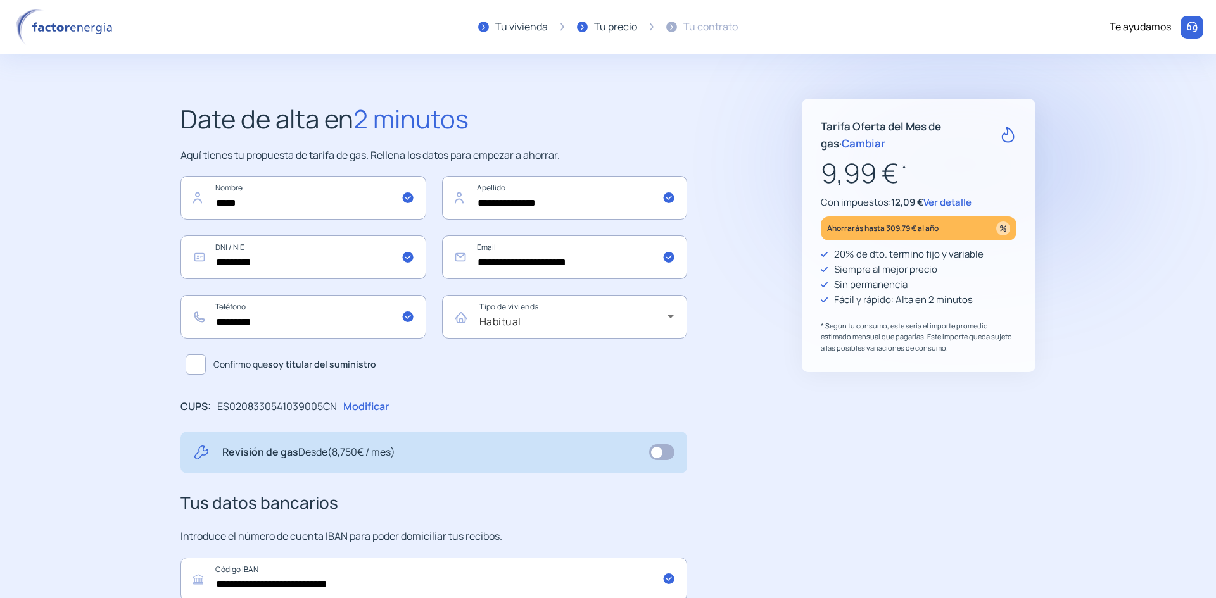
click at [842, 144] on span "Cambiar" at bounding box center [864, 143] width 44 height 15
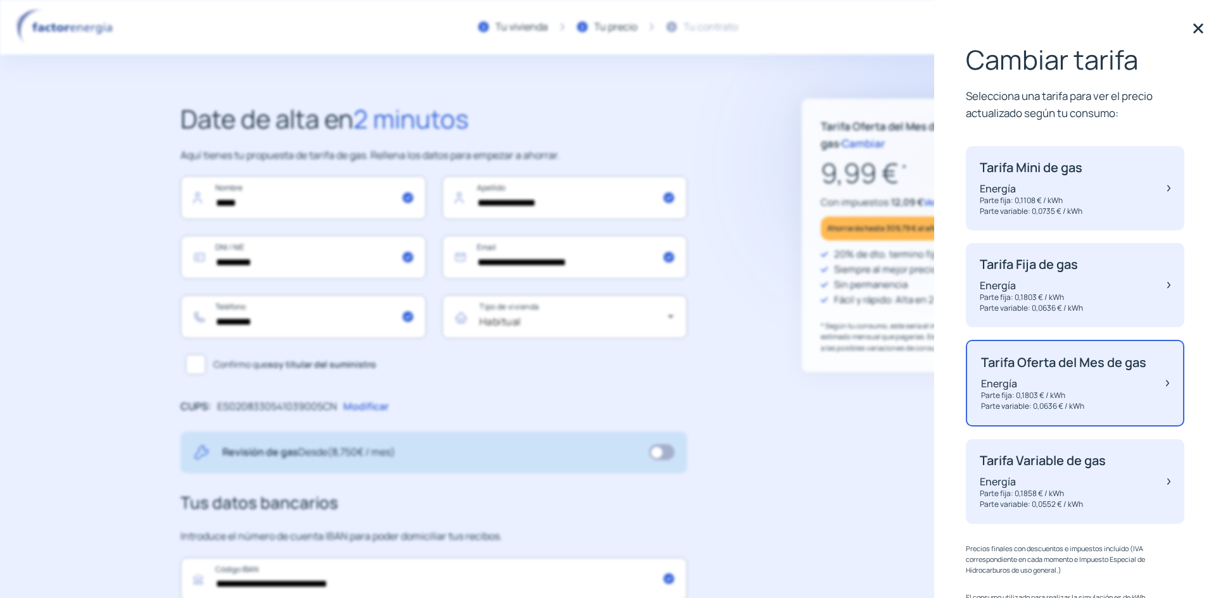
click at [1078, 489] on p "Energía" at bounding box center [1043, 482] width 126 height 14
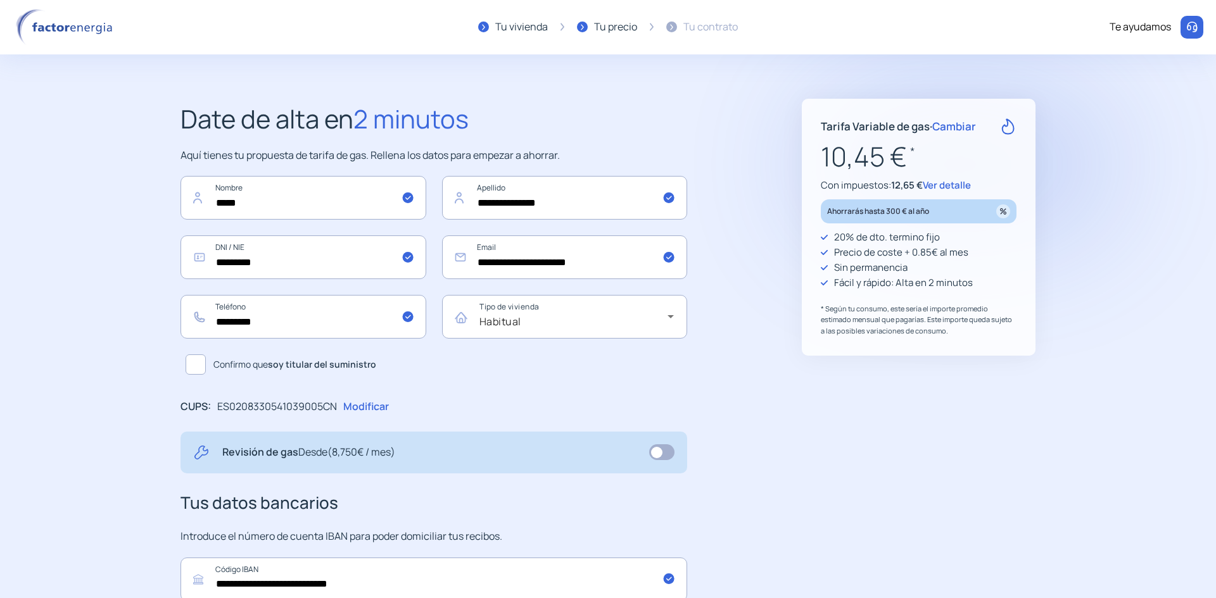
click at [956, 183] on span "Ver detalle" at bounding box center [947, 185] width 48 height 13
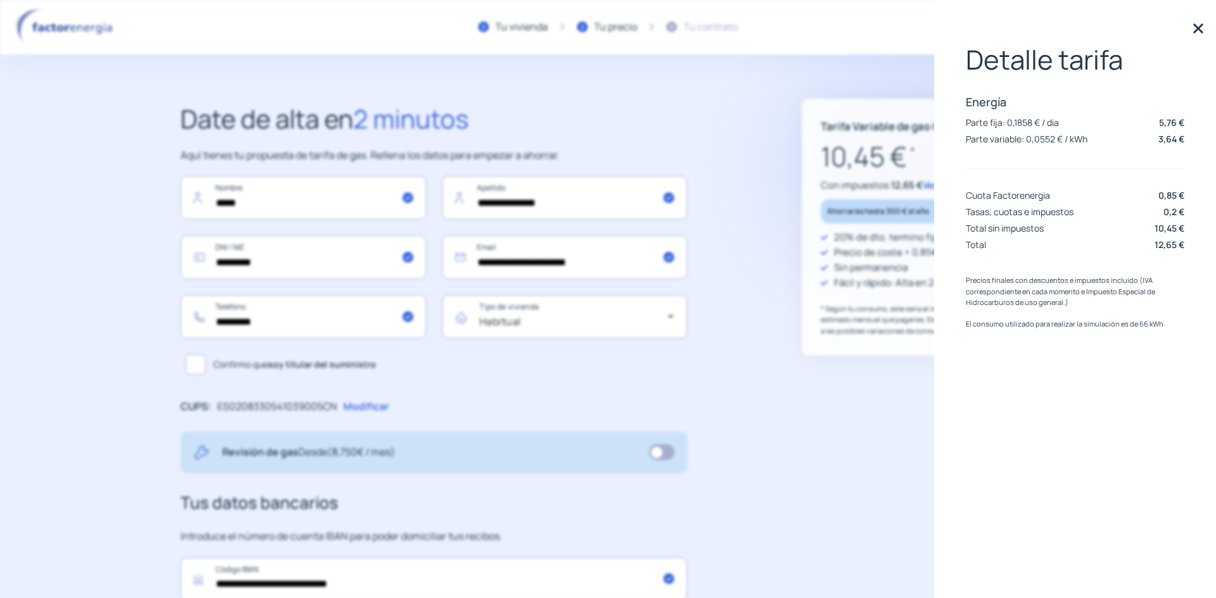
click at [1196, 29] on img at bounding box center [1198, 28] width 19 height 19
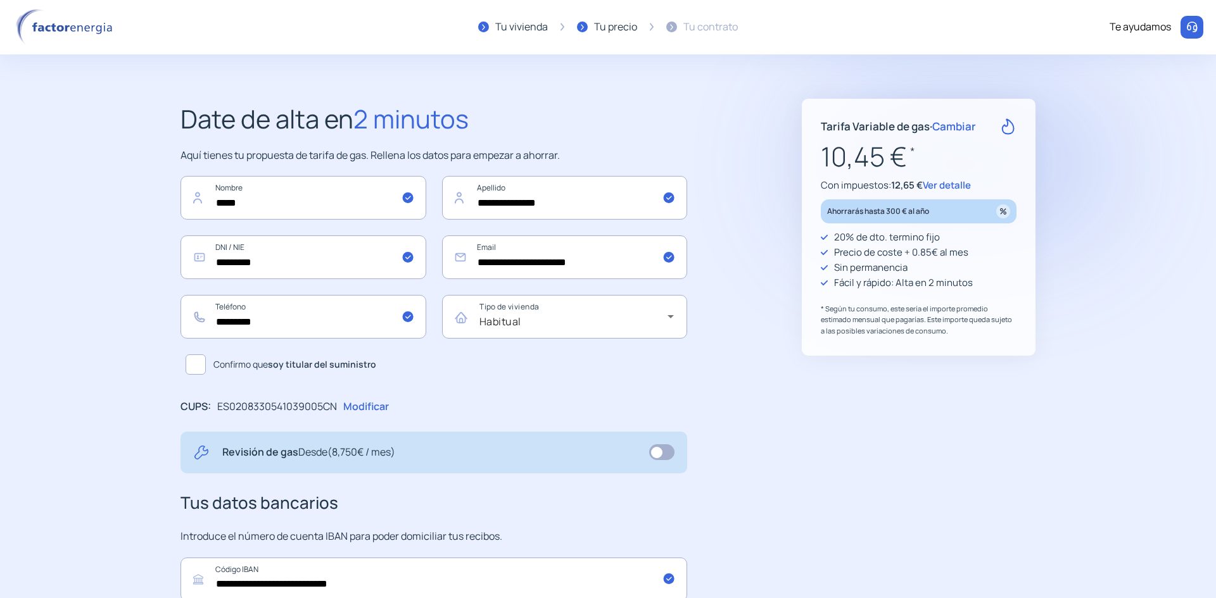
click at [949, 127] on span "Cambiar" at bounding box center [954, 126] width 44 height 15
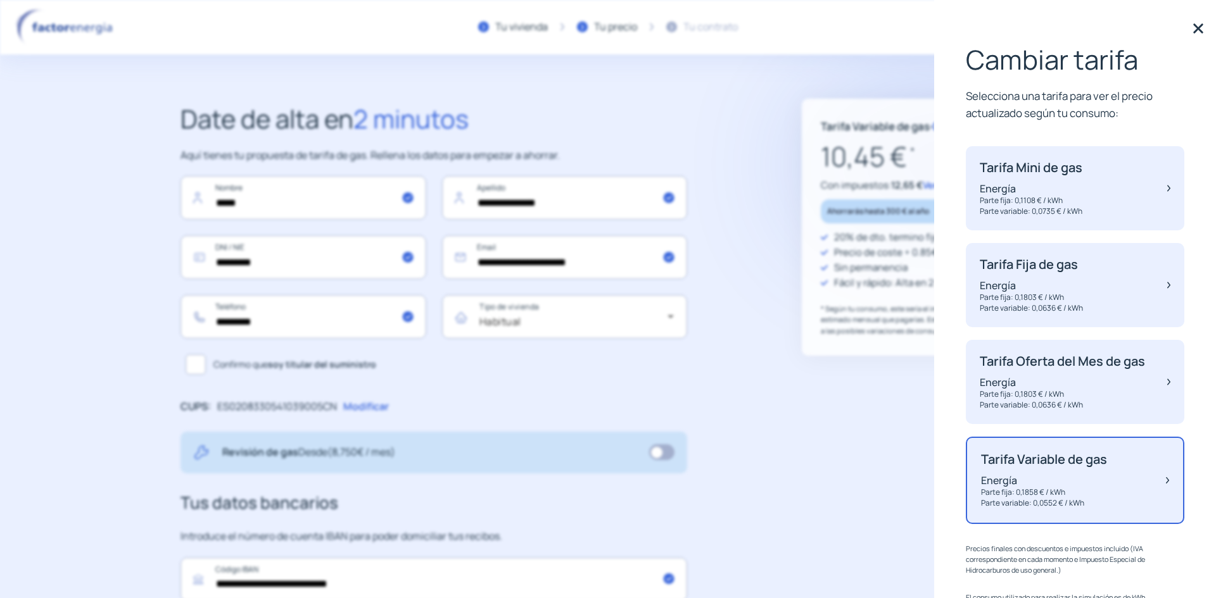
click at [1040, 389] on p "Energía" at bounding box center [1062, 383] width 165 height 14
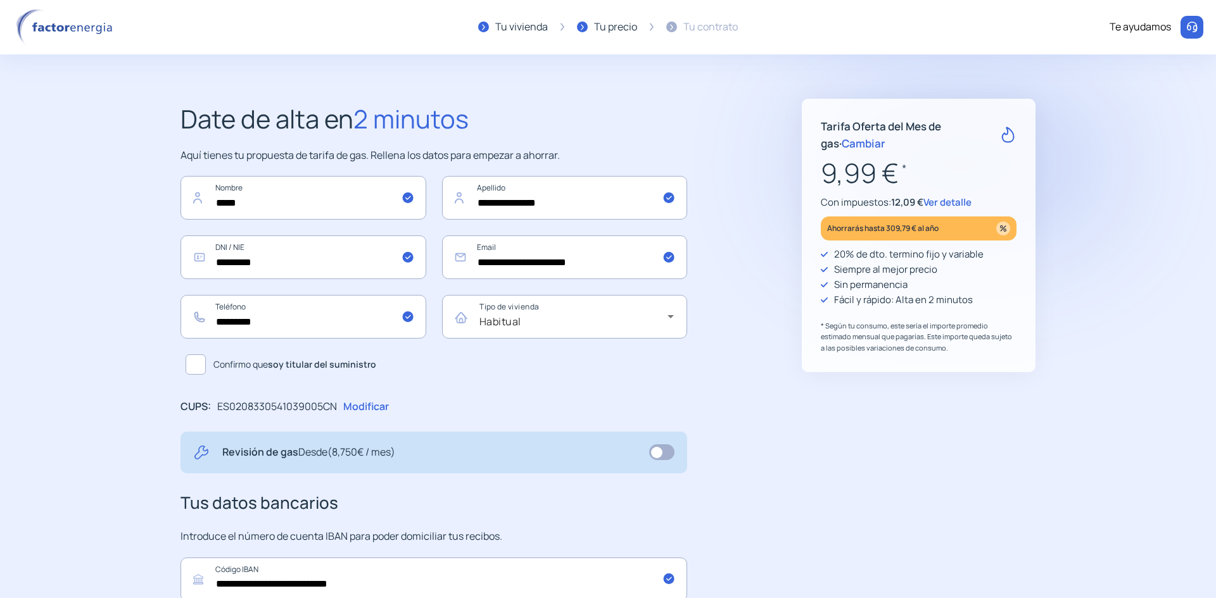
click at [954, 205] on span "Ver detalle" at bounding box center [947, 202] width 48 height 13
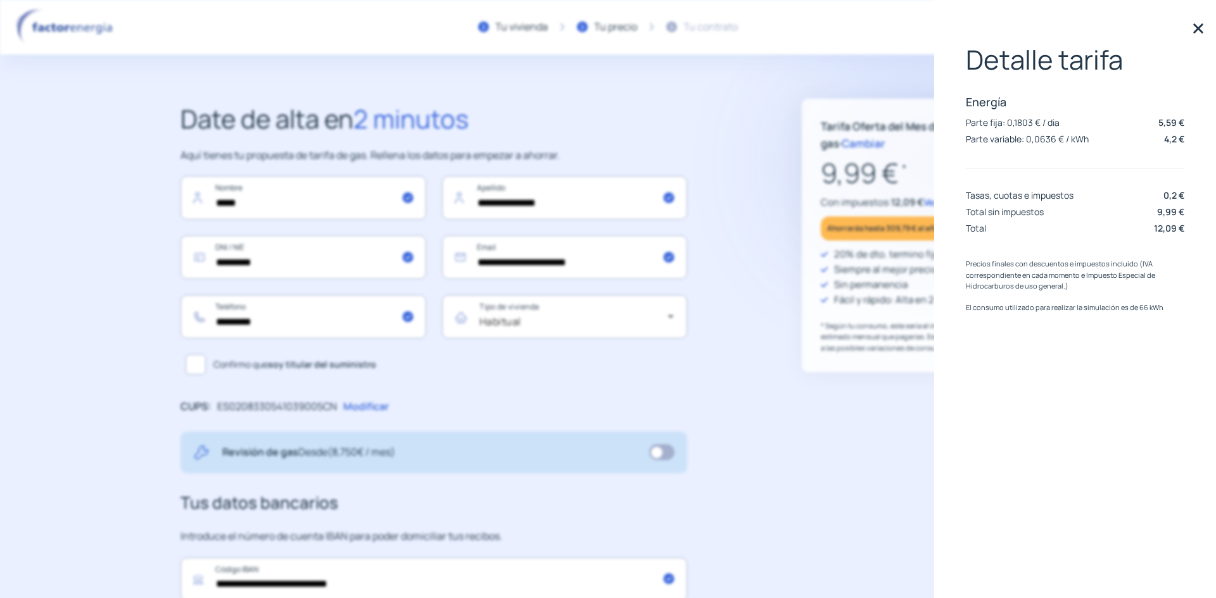
click at [1196, 25] on img at bounding box center [1198, 28] width 19 height 19
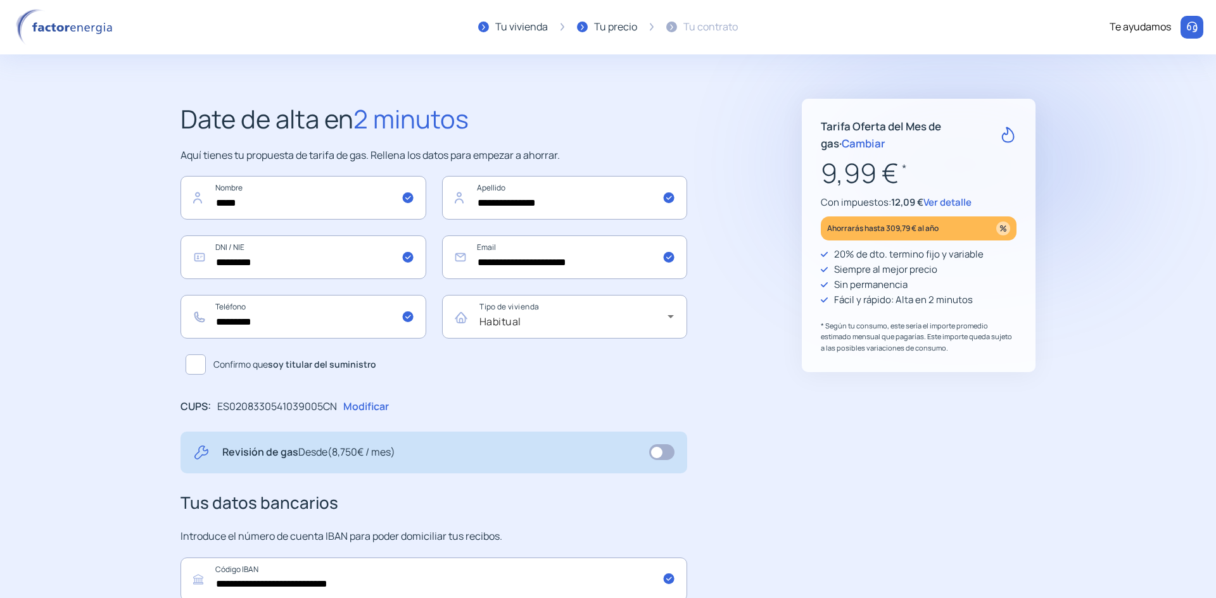
click at [949, 203] on span "Ver detalle" at bounding box center [947, 202] width 48 height 13
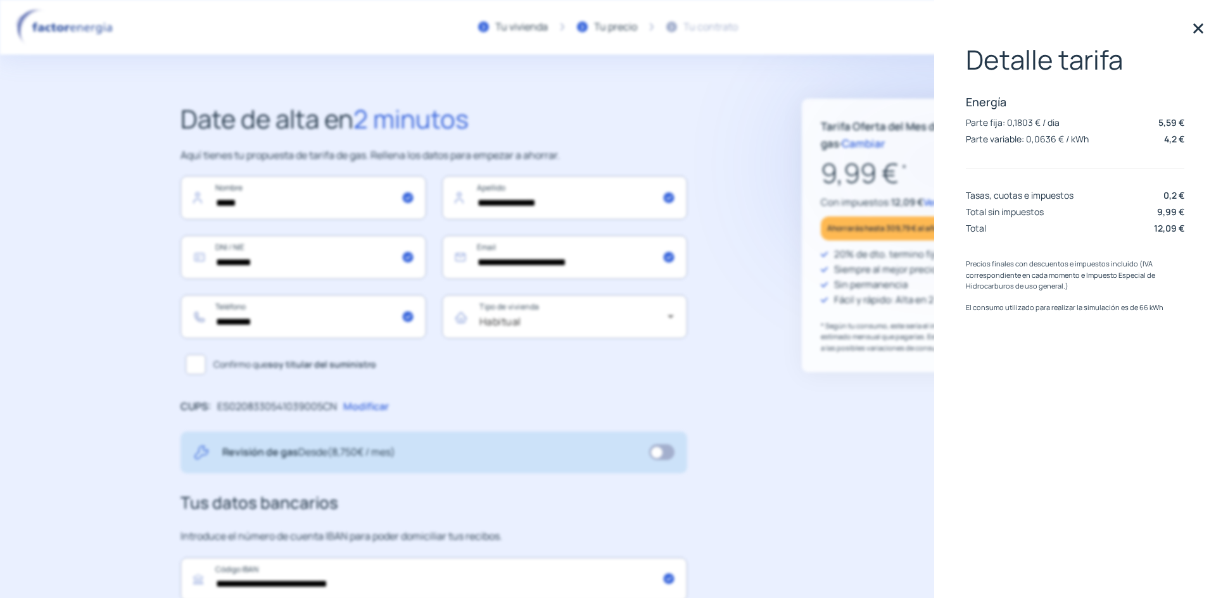
click at [1192, 28] on img at bounding box center [1198, 28] width 19 height 19
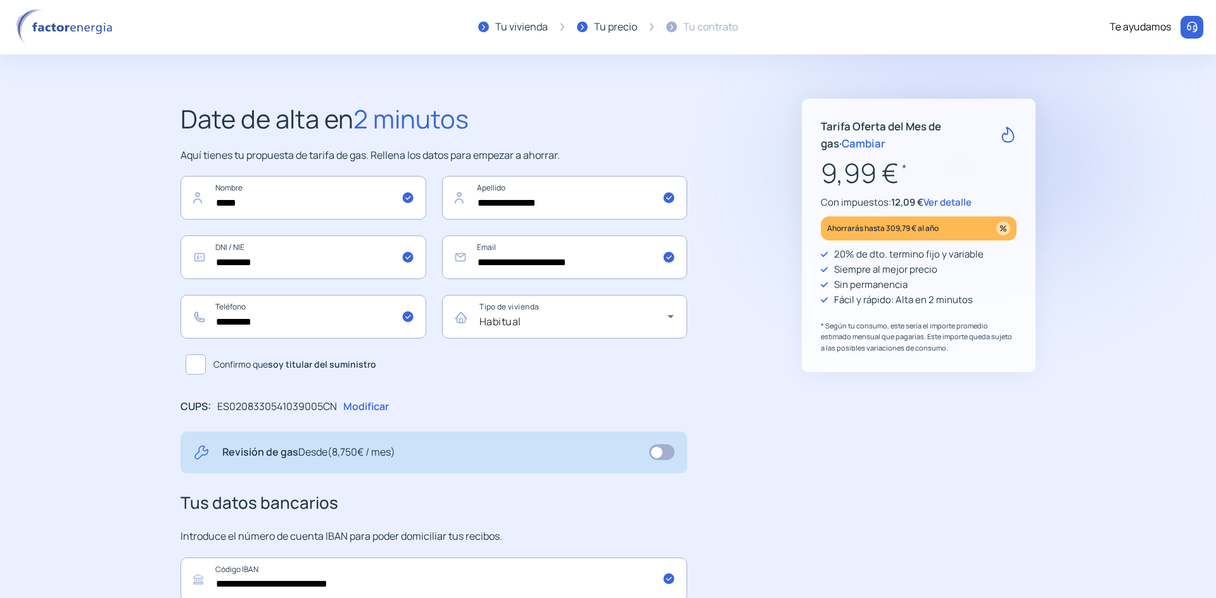
click at [852, 148] on span "Cambiar" at bounding box center [864, 143] width 44 height 15
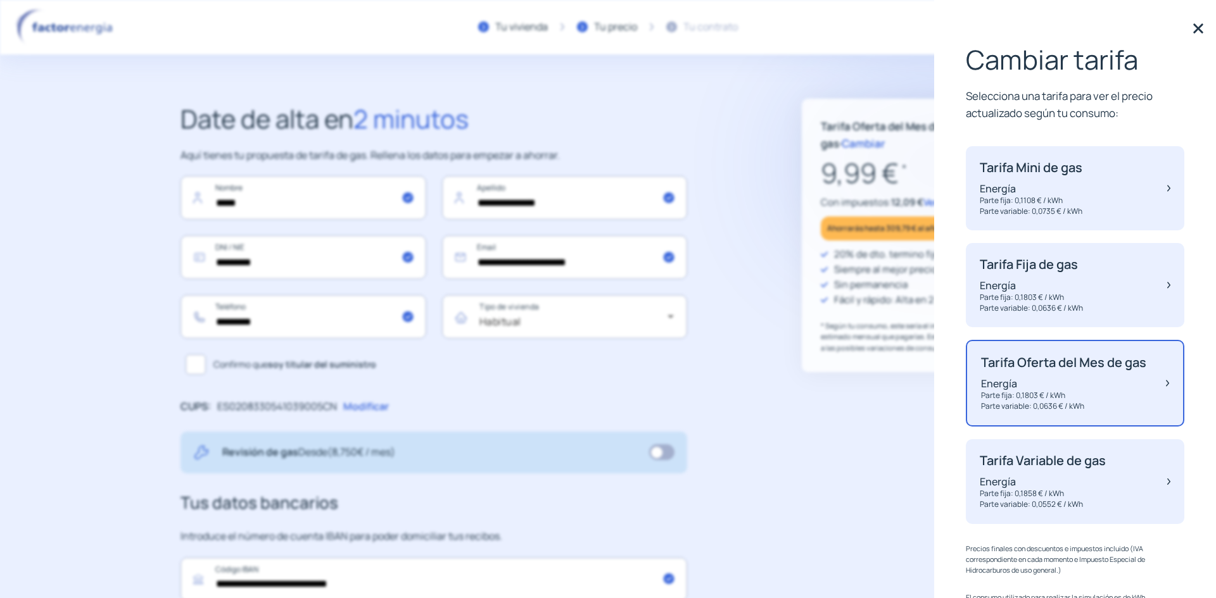
click at [1052, 469] on p "Tarifa Variable de gas" at bounding box center [1043, 460] width 126 height 15
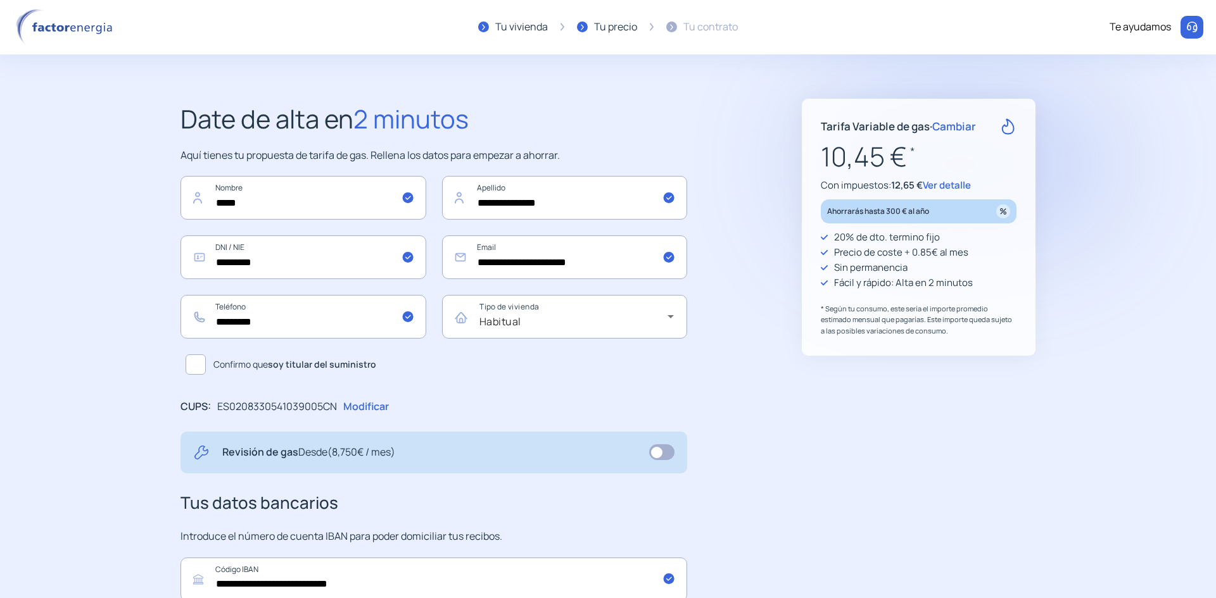
click at [937, 184] on span "Ver detalle" at bounding box center [947, 185] width 48 height 13
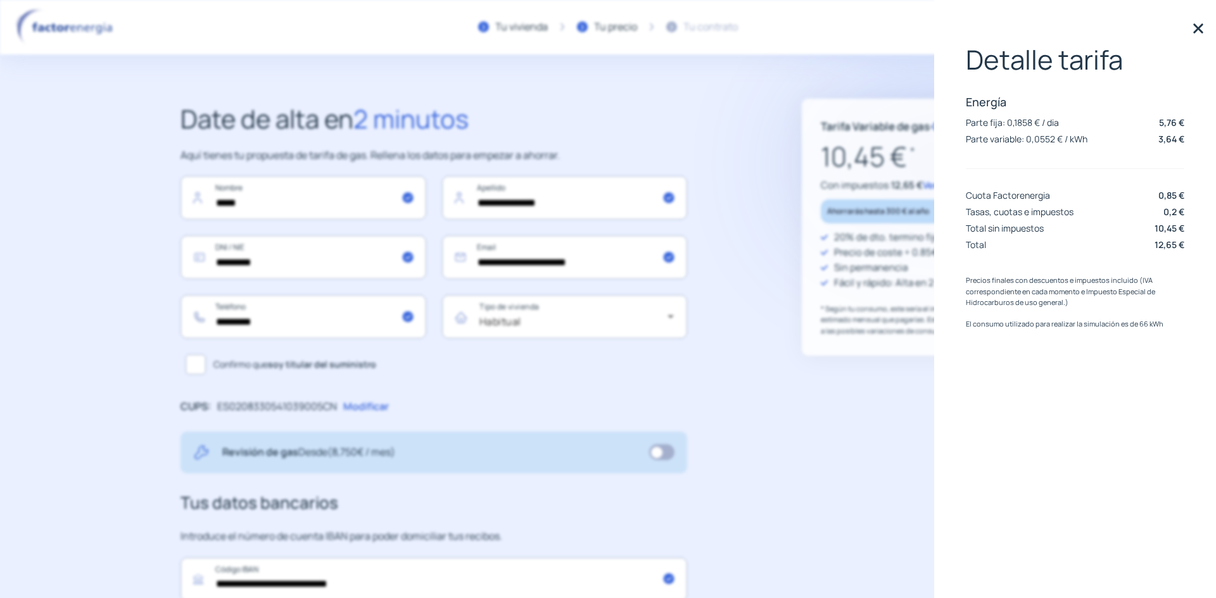
click at [1206, 25] on img at bounding box center [1198, 28] width 19 height 19
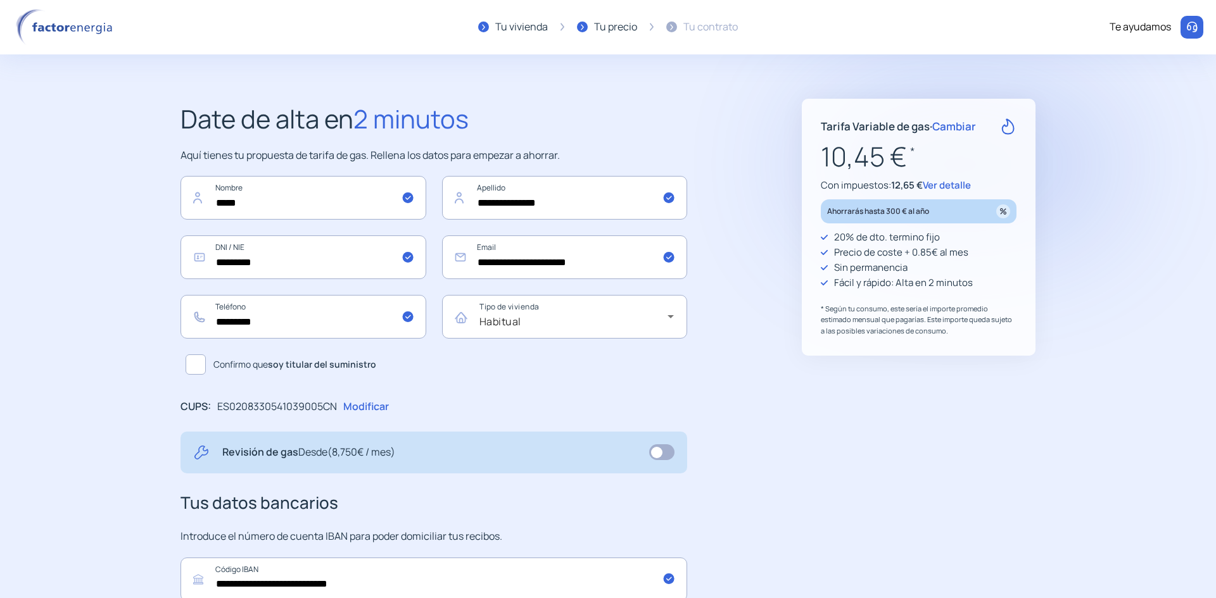
click at [944, 123] on span "Cambiar" at bounding box center [954, 126] width 44 height 15
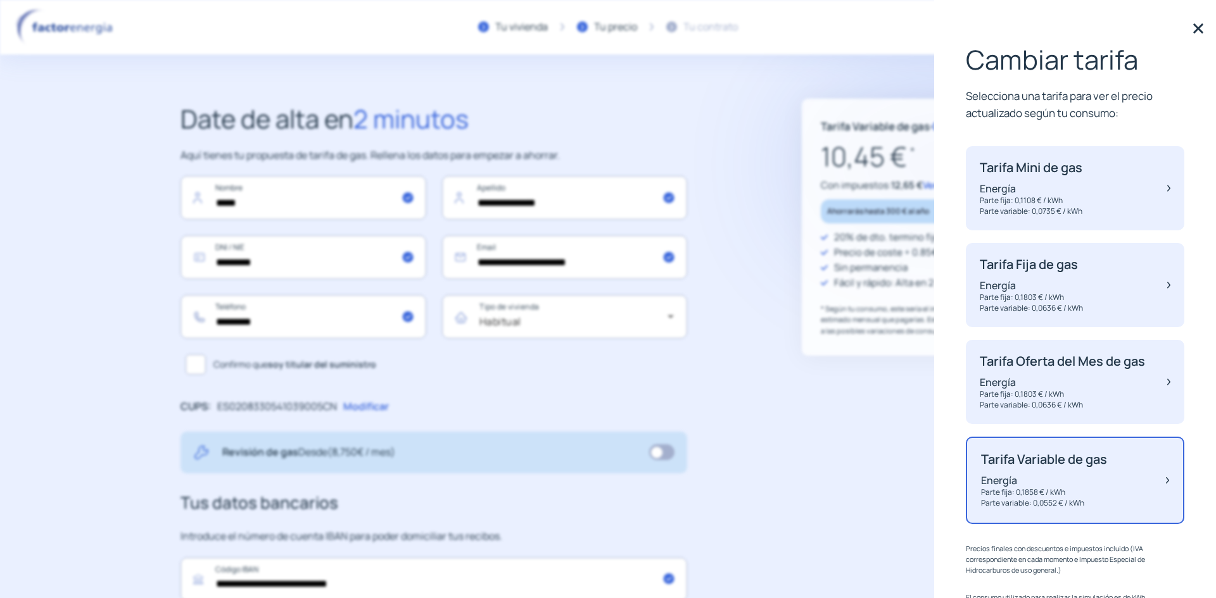
click at [1104, 369] on p "Tarifa Oferta del Mes de gas" at bounding box center [1062, 361] width 165 height 15
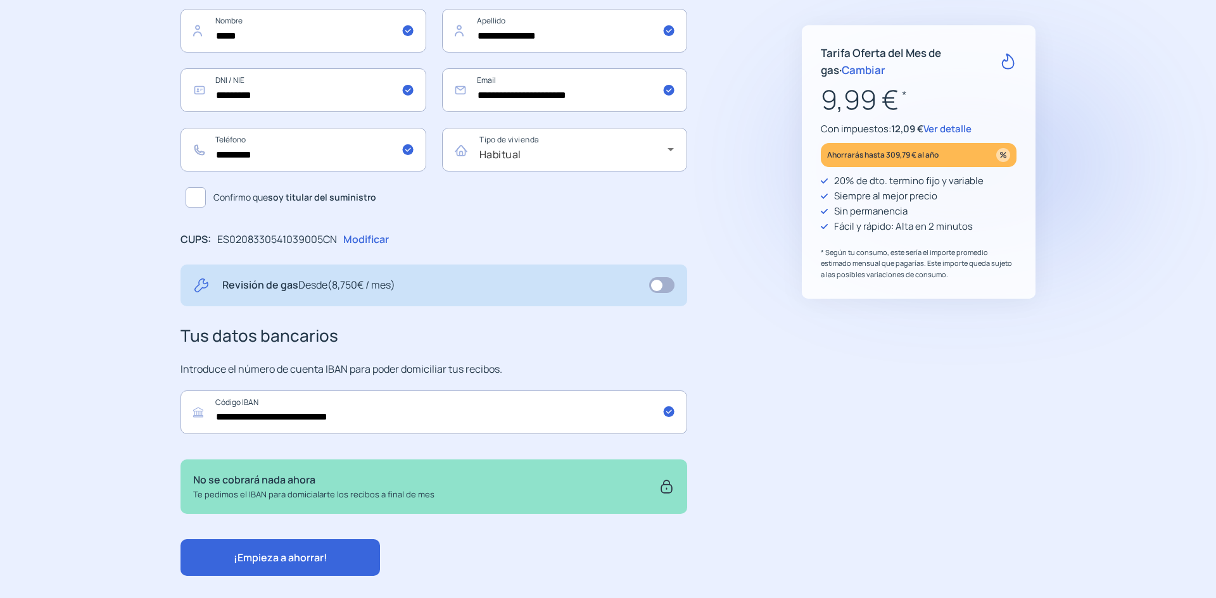
scroll to position [189, 0]
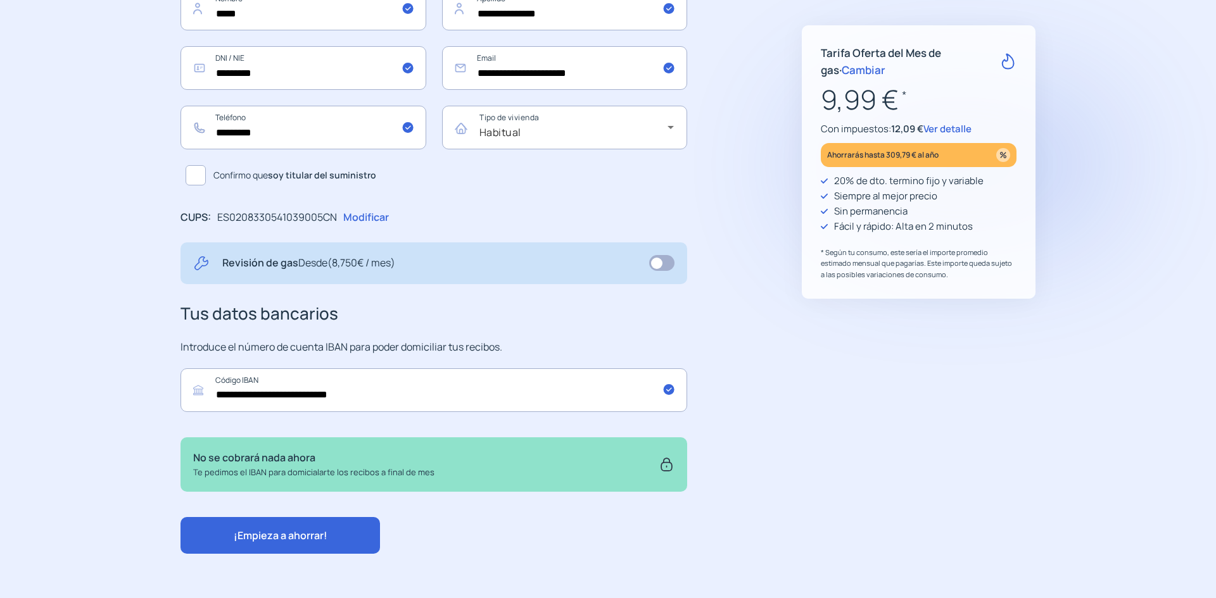
click at [341, 546] on button "¡Empieza a ahorrar!" at bounding box center [279, 535] width 199 height 37
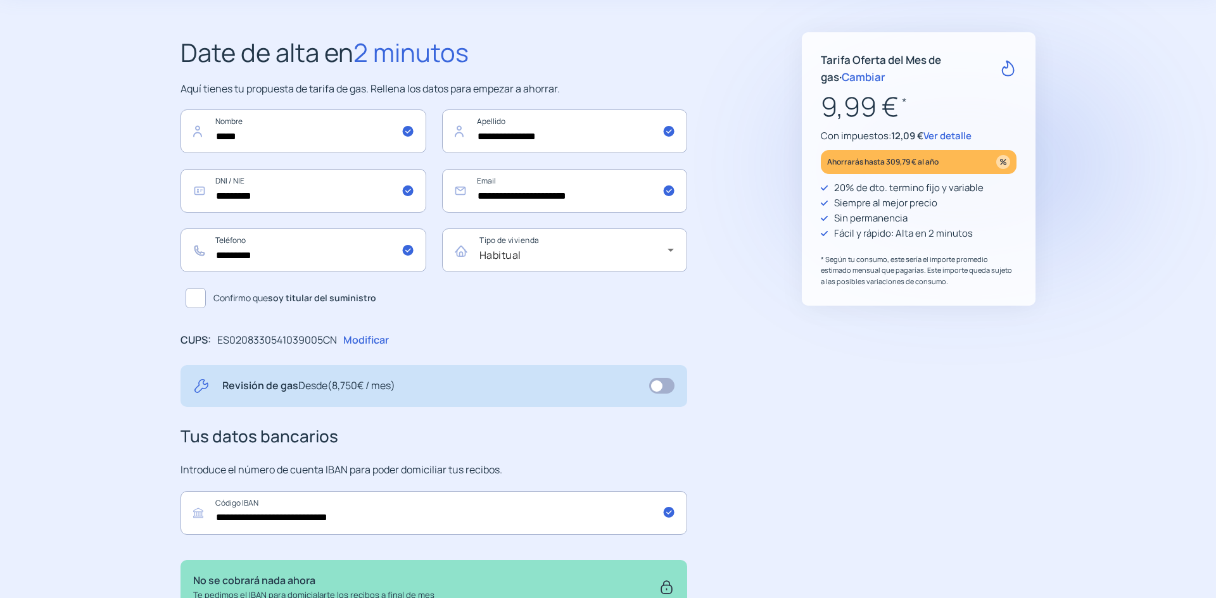
scroll to position [63, 0]
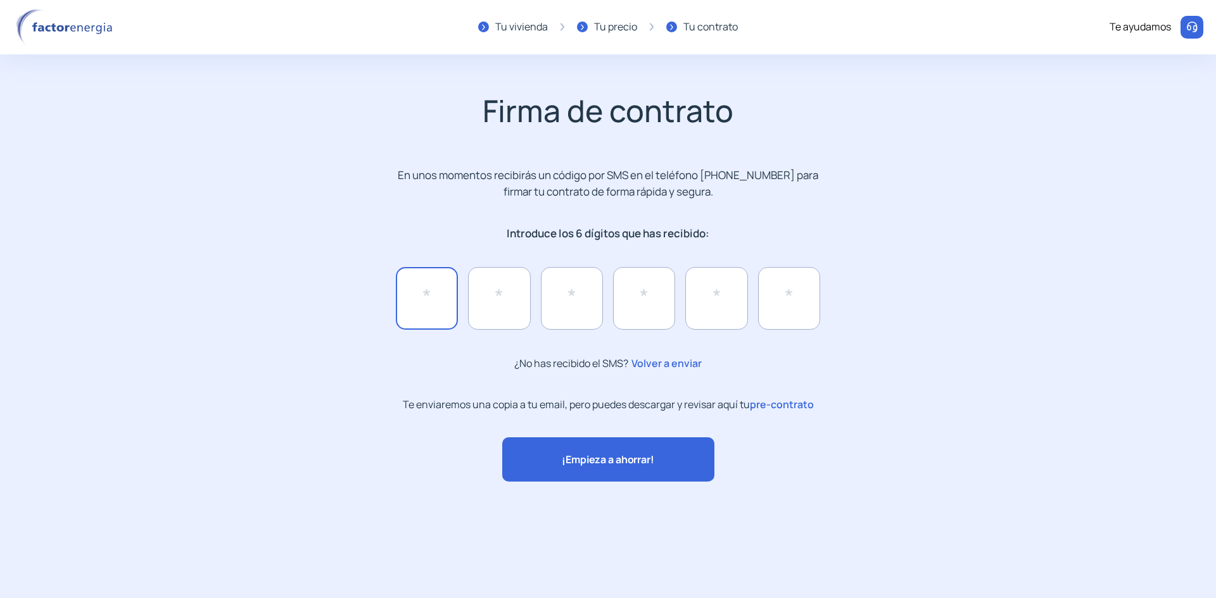
click at [436, 298] on input "text" at bounding box center [427, 298] width 62 height 62
type input "*"
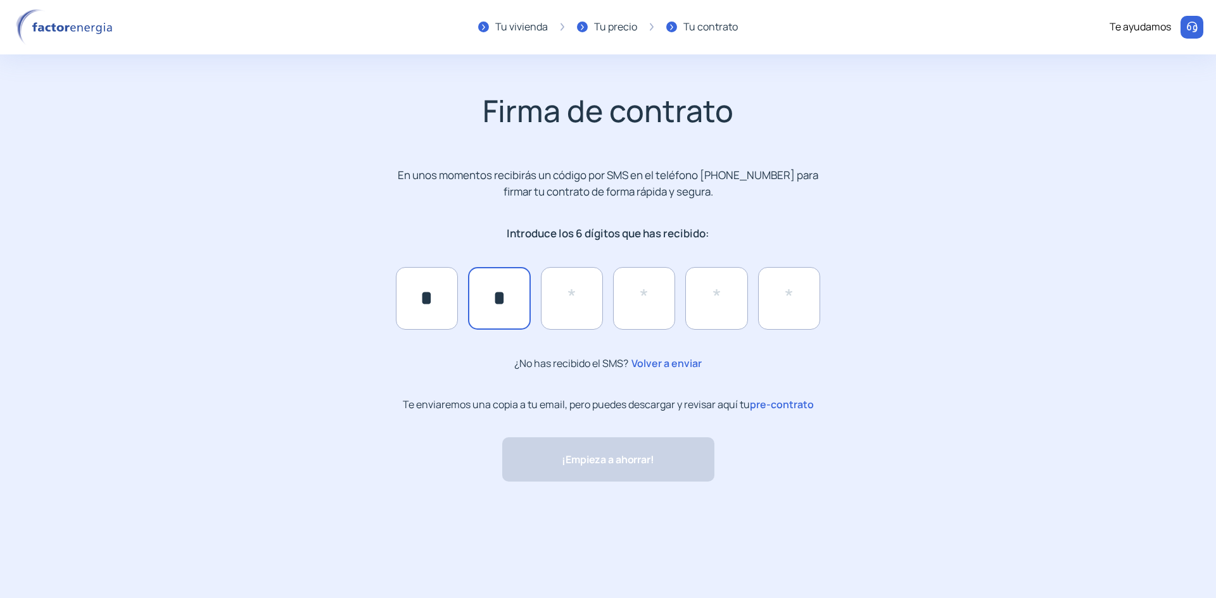
type input "*"
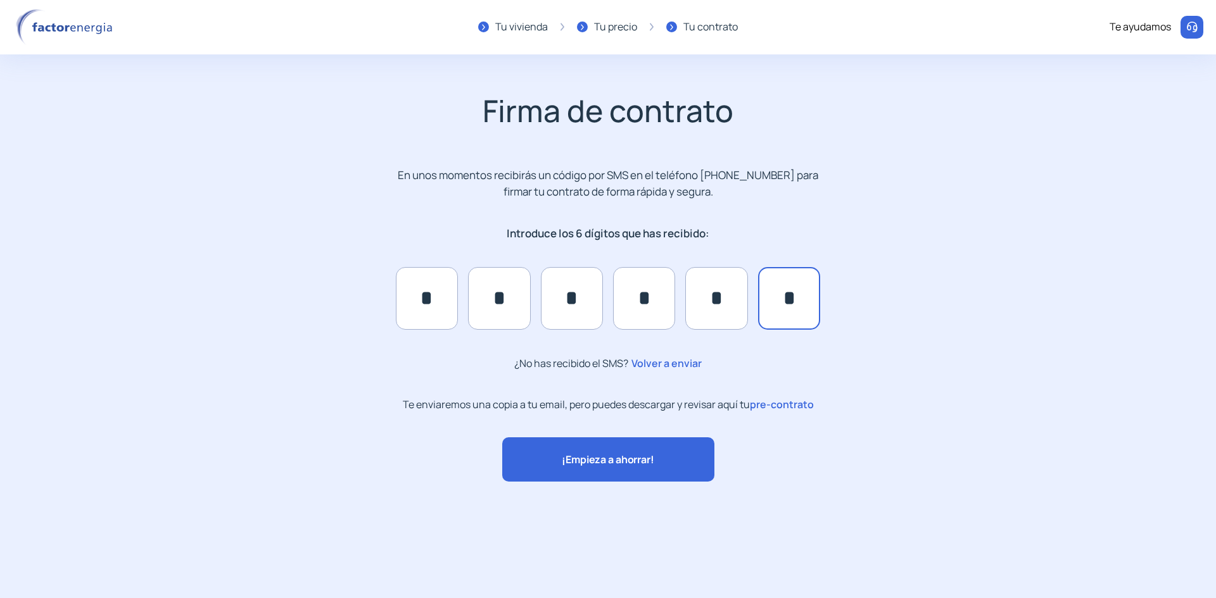
type input "*"
click at [575, 455] on span "¡Empieza a ahorrar!" at bounding box center [608, 460] width 92 height 16
